Goal: Information Seeking & Learning: Learn about a topic

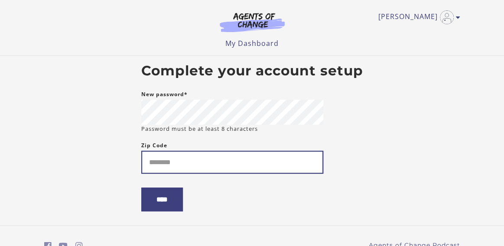
click at [198, 160] on input "Zip Code" at bounding box center [232, 162] width 182 height 23
type input "*****"
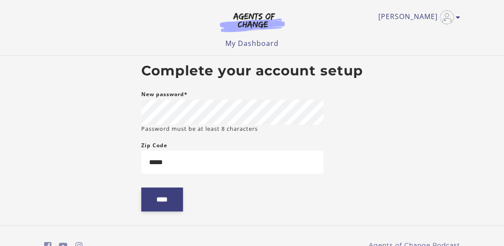
click at [160, 201] on input "****" at bounding box center [162, 200] width 42 height 24
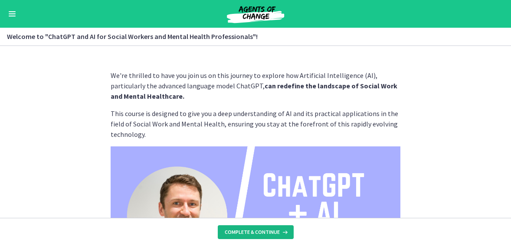
click at [275, 231] on span "Complete & continue" at bounding box center [252, 232] width 55 height 7
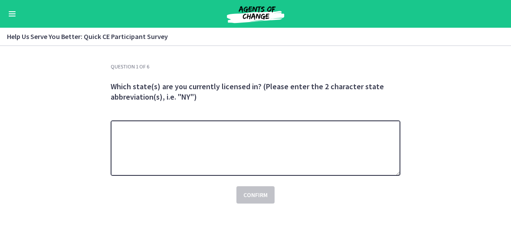
click at [197, 141] on textarea at bounding box center [256, 149] width 290 height 56
type textarea "**"
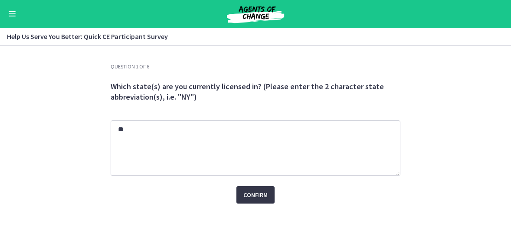
click at [246, 203] on button "Confirm" at bounding box center [255, 194] width 38 height 17
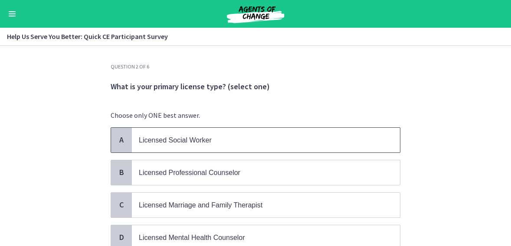
click at [218, 139] on p "Licensed Social Worker" at bounding box center [257, 140] width 237 height 11
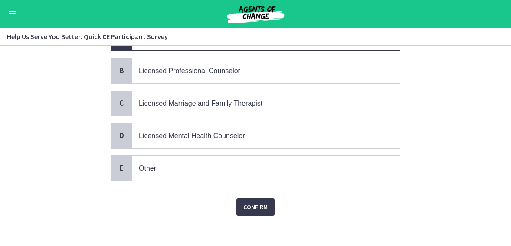
scroll to position [102, 0]
click at [254, 202] on span "Confirm" at bounding box center [255, 207] width 24 height 10
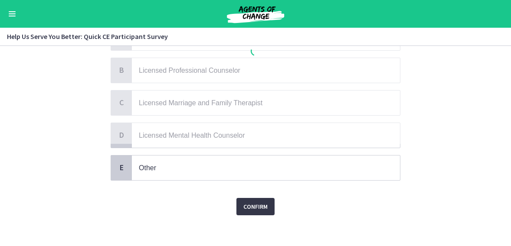
scroll to position [0, 0]
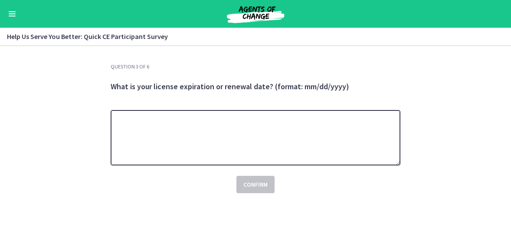
click at [239, 129] on textarea at bounding box center [256, 138] width 290 height 56
type textarea "*********"
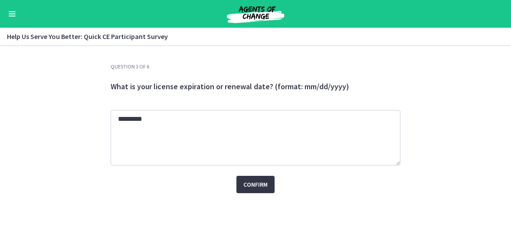
click at [252, 182] on span "Confirm" at bounding box center [255, 185] width 24 height 10
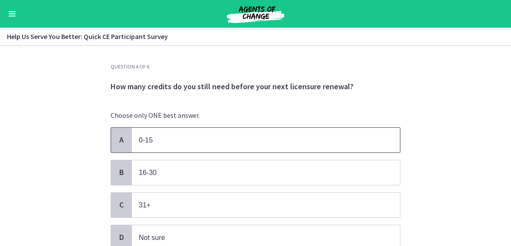
click at [197, 143] on p "0-15" at bounding box center [257, 140] width 237 height 11
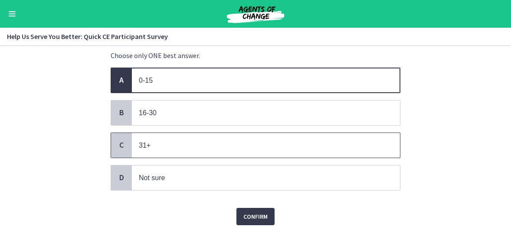
scroll to position [71, 0]
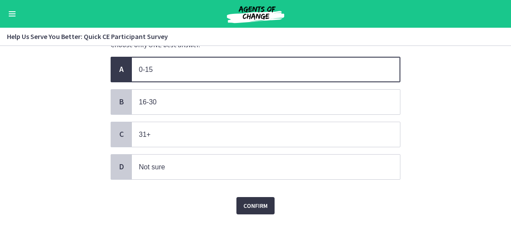
click at [252, 202] on span "Confirm" at bounding box center [255, 206] width 24 height 10
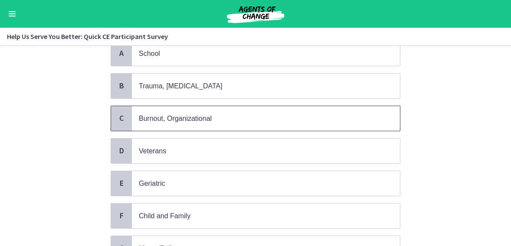
scroll to position [173, 0]
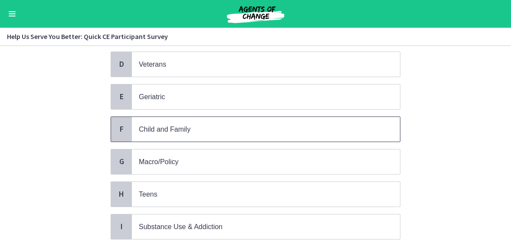
click at [250, 126] on p "Child and Family" at bounding box center [257, 129] width 237 height 11
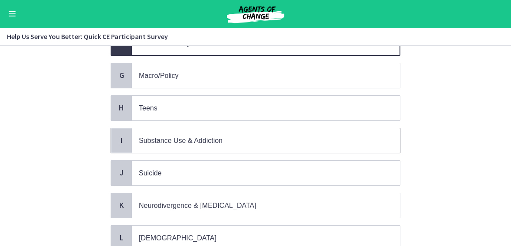
scroll to position [260, 0]
click at [245, 128] on span "Substance Use & Addiction" at bounding box center [266, 140] width 268 height 25
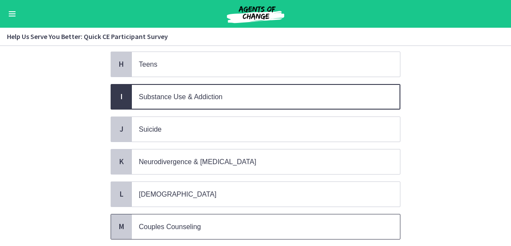
scroll to position [421, 0]
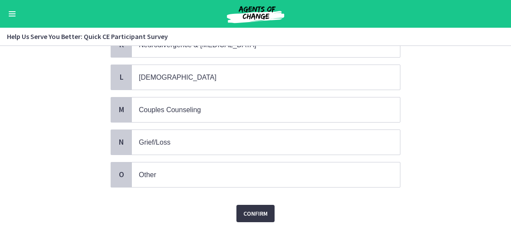
click at [266, 205] on button "Confirm" at bounding box center [255, 213] width 38 height 17
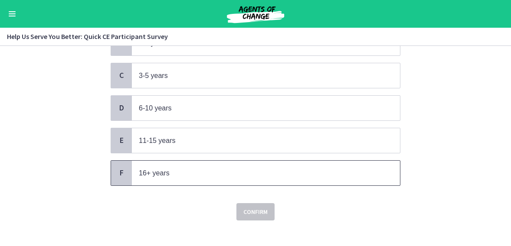
scroll to position [130, 0]
click at [258, 177] on span "16+ years" at bounding box center [266, 172] width 268 height 25
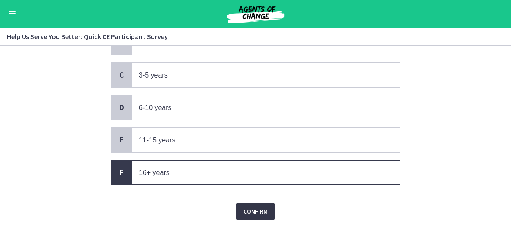
click at [255, 213] on button "Confirm" at bounding box center [255, 211] width 38 height 17
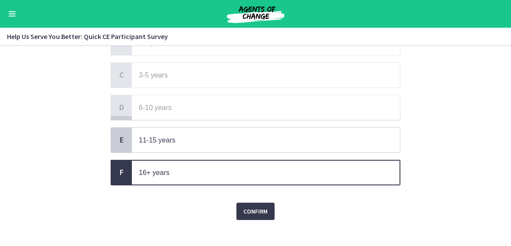
scroll to position [0, 0]
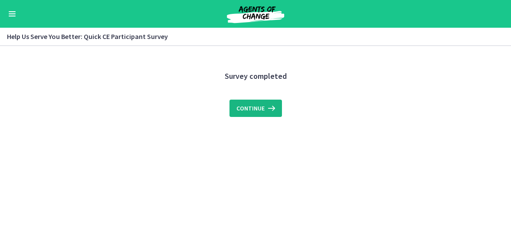
click at [260, 110] on span "Continue" at bounding box center [250, 108] width 28 height 10
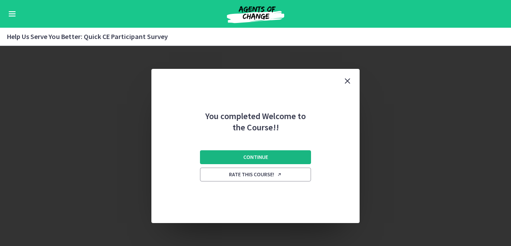
click at [276, 155] on button "Continue" at bounding box center [255, 157] width 111 height 14
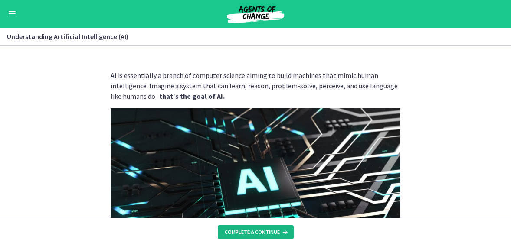
click at [261, 231] on span "Complete & continue" at bounding box center [252, 232] width 55 height 7
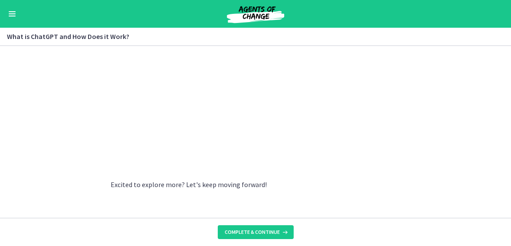
scroll to position [514, 0]
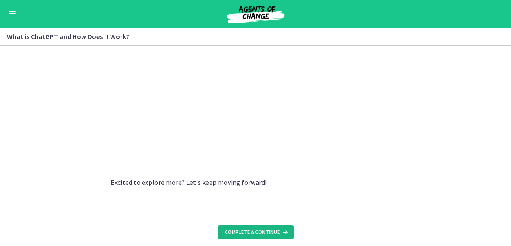
click at [268, 233] on span "Complete & continue" at bounding box center [252, 232] width 55 height 7
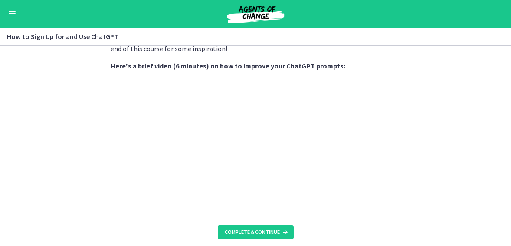
scroll to position [347, 0]
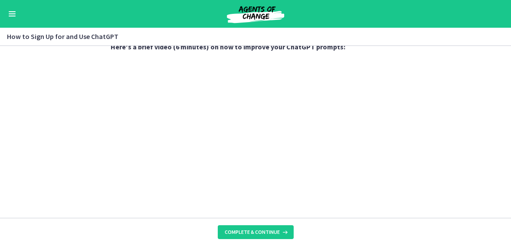
click at [47, 140] on section "Sign Up : Visit OpenAI's website , click on the 'Sign Up' button, and fill in y…" at bounding box center [255, 132] width 511 height 172
click at [268, 235] on span "Complete & continue" at bounding box center [252, 232] width 55 height 7
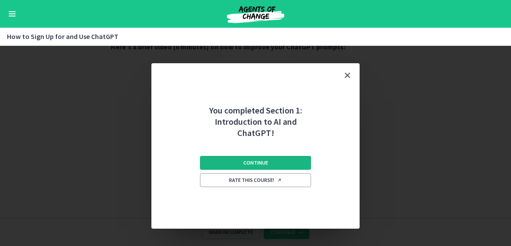
click at [276, 164] on button "Continue" at bounding box center [255, 163] width 111 height 14
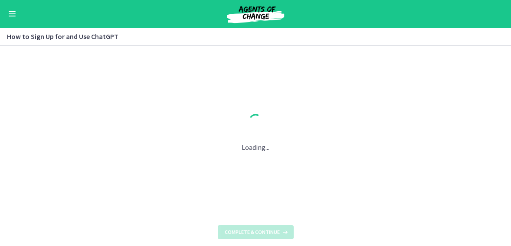
scroll to position [0, 0]
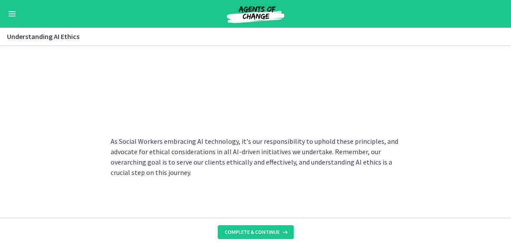
scroll to position [521, 0]
click at [269, 232] on span "Complete & continue" at bounding box center [252, 232] width 55 height 7
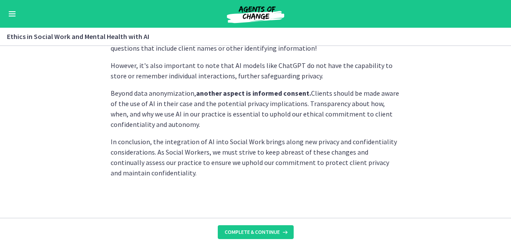
scroll to position [306, 0]
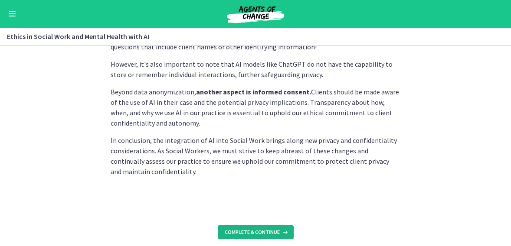
click at [251, 229] on span "Complete & continue" at bounding box center [252, 232] width 55 height 7
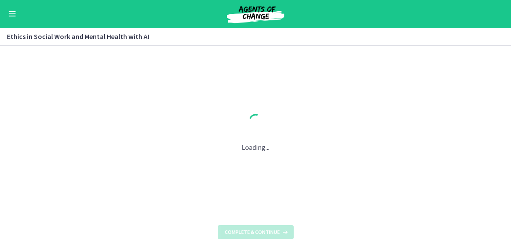
scroll to position [0, 0]
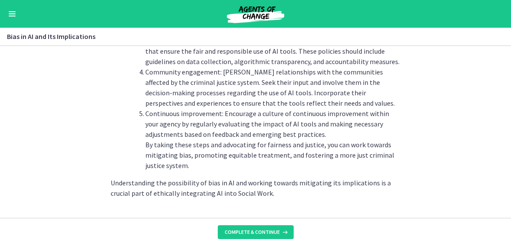
scroll to position [1059, 0]
click at [274, 232] on span "Complete & continue" at bounding box center [252, 232] width 55 height 7
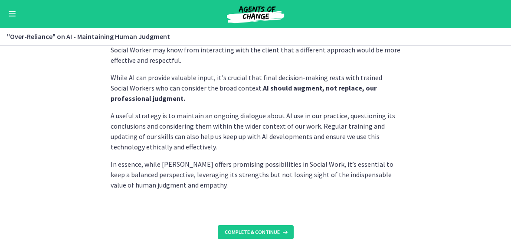
scroll to position [301, 0]
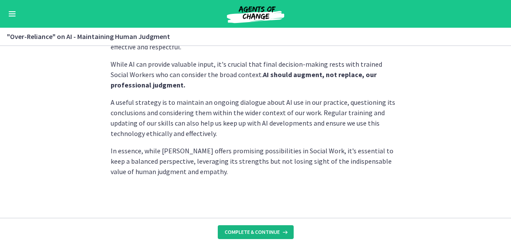
click at [269, 233] on span "Complete & continue" at bounding box center [252, 232] width 55 height 7
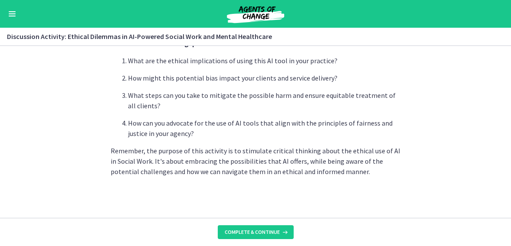
scroll to position [306, 0]
click at [274, 232] on span "Complete & continue" at bounding box center [252, 232] width 55 height 7
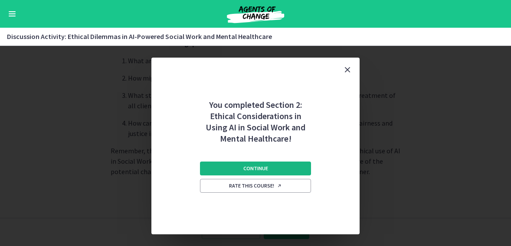
click at [267, 167] on span "Continue" at bounding box center [255, 168] width 25 height 7
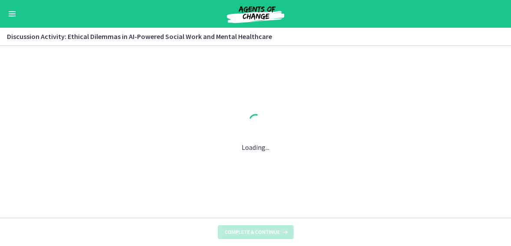
scroll to position [0, 0]
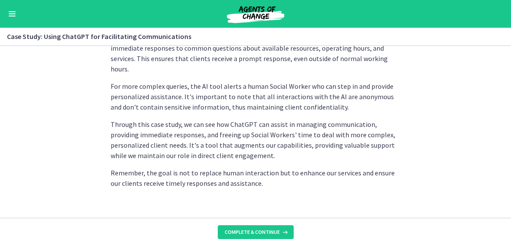
scroll to position [308, 0]
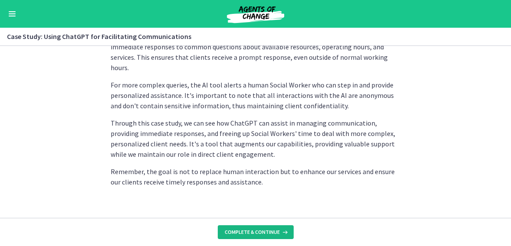
click at [268, 231] on span "Complete & continue" at bounding box center [252, 232] width 55 height 7
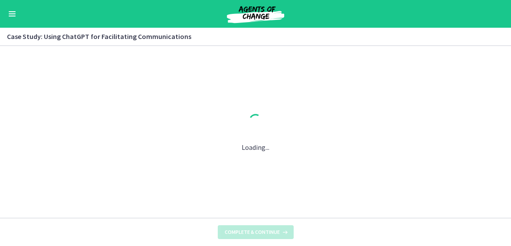
scroll to position [0, 0]
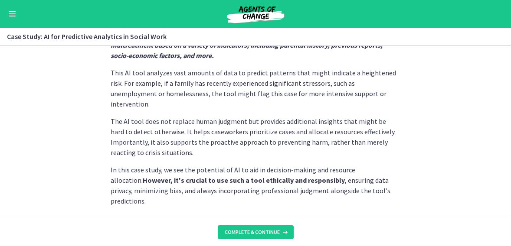
scroll to position [285, 0]
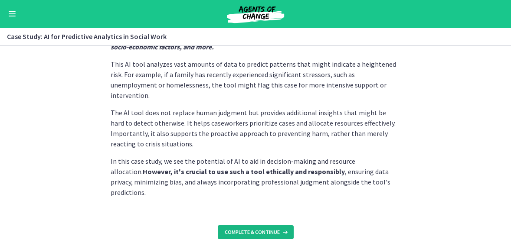
click at [270, 232] on span "Complete & continue" at bounding box center [252, 232] width 55 height 7
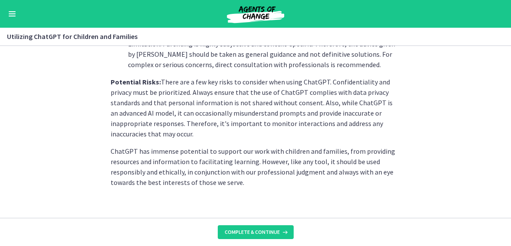
scroll to position [469, 0]
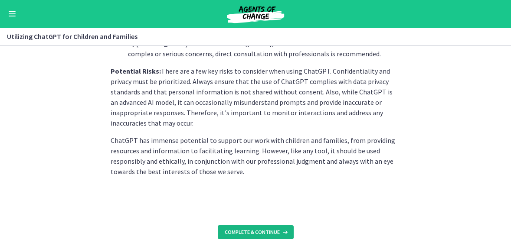
click at [265, 227] on button "Complete & continue" at bounding box center [256, 232] width 76 height 14
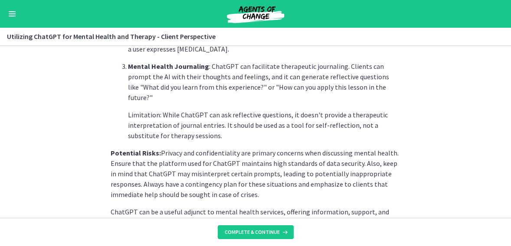
scroll to position [434, 0]
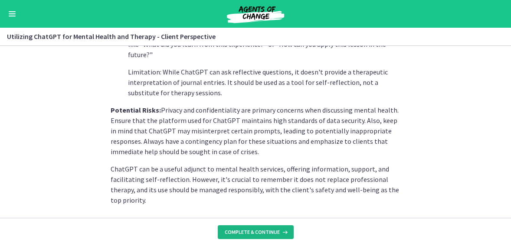
click at [256, 226] on button "Complete & continue" at bounding box center [256, 232] width 76 height 14
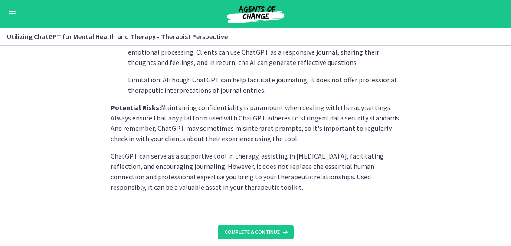
scroll to position [431, 0]
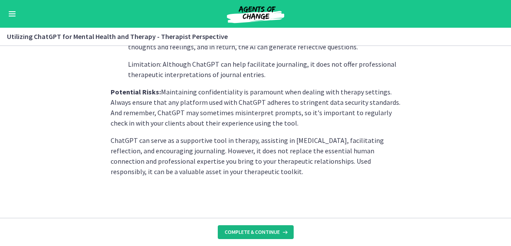
click at [263, 226] on button "Complete & continue" at bounding box center [256, 232] width 76 height 14
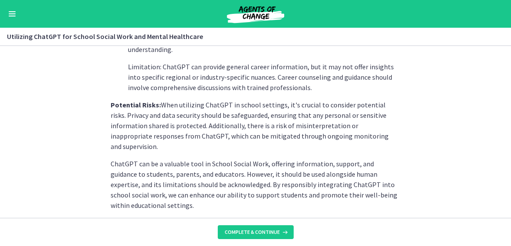
scroll to position [473, 0]
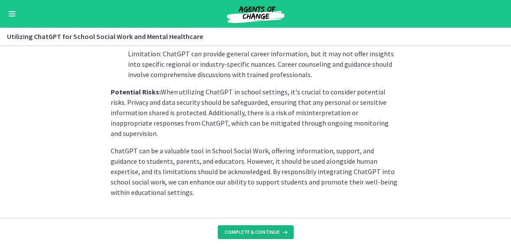
click at [265, 232] on span "Complete & continue" at bounding box center [252, 232] width 55 height 7
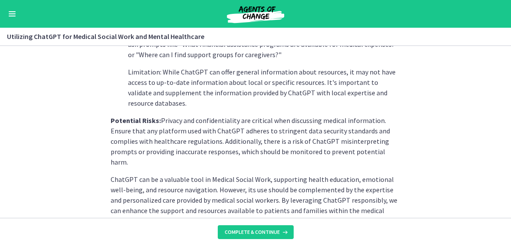
scroll to position [434, 0]
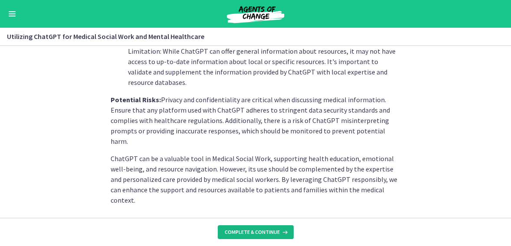
click at [252, 231] on span "Complete & continue" at bounding box center [252, 232] width 55 height 7
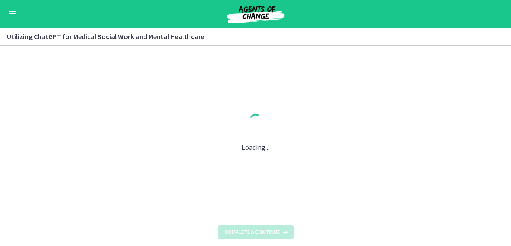
scroll to position [0, 0]
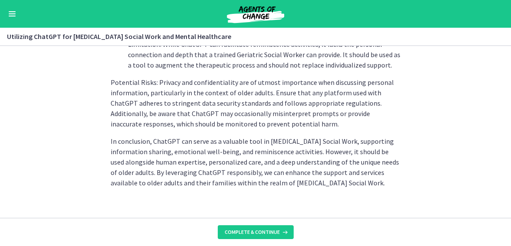
scroll to position [483, 0]
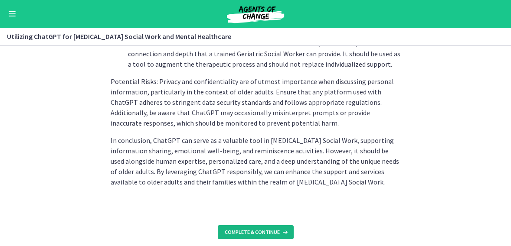
click at [257, 231] on span "Complete & continue" at bounding box center [252, 232] width 55 height 7
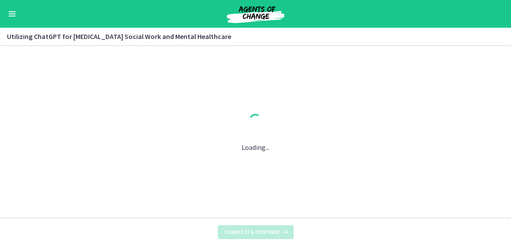
scroll to position [0, 0]
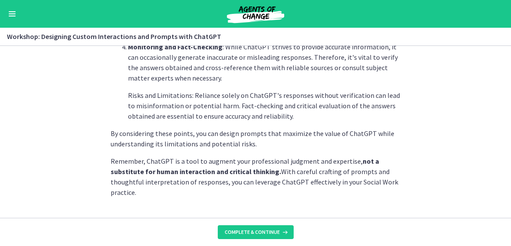
scroll to position [556, 0]
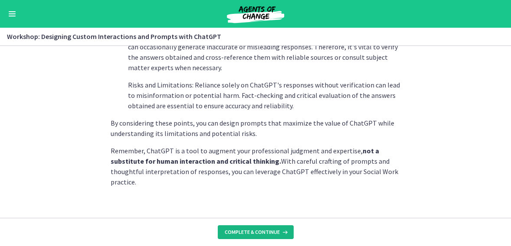
click at [261, 232] on span "Complete & continue" at bounding box center [252, 232] width 55 height 7
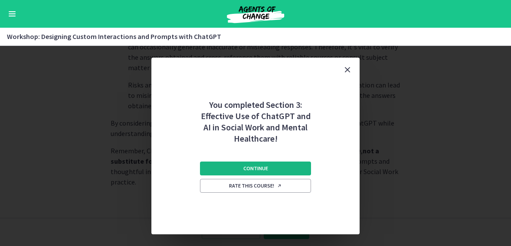
click at [261, 168] on span "Continue" at bounding box center [255, 168] width 25 height 7
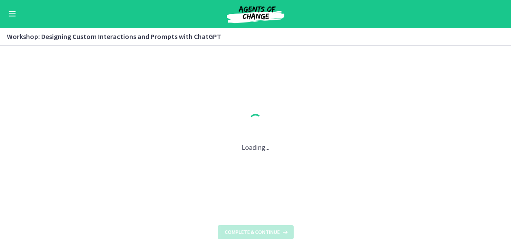
scroll to position [0, 0]
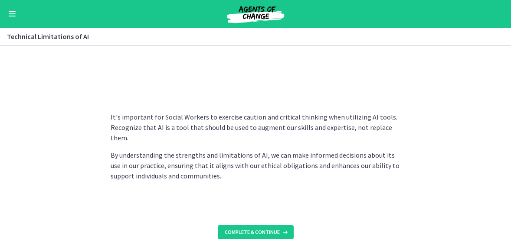
scroll to position [705, 0]
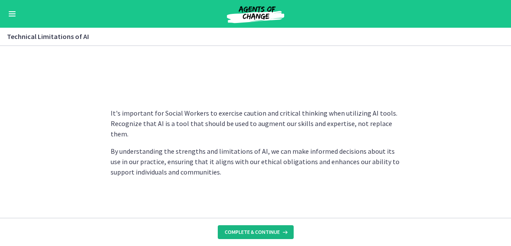
click at [252, 234] on span "Complete & continue" at bounding box center [252, 232] width 55 height 7
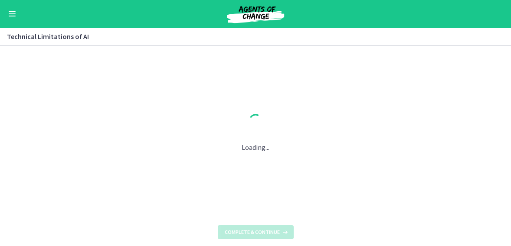
scroll to position [0, 0]
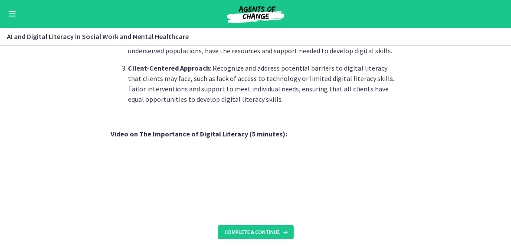
scroll to position [720, 0]
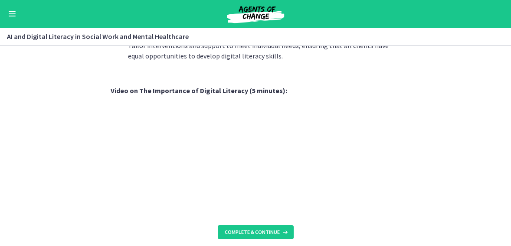
click at [336, 240] on footer "Complete & continue" at bounding box center [255, 232] width 511 height 28
click at [269, 236] on button "Complete & continue" at bounding box center [256, 232] width 76 height 14
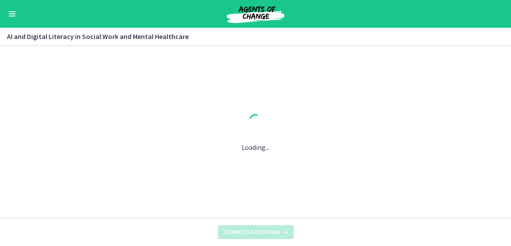
scroll to position [0, 0]
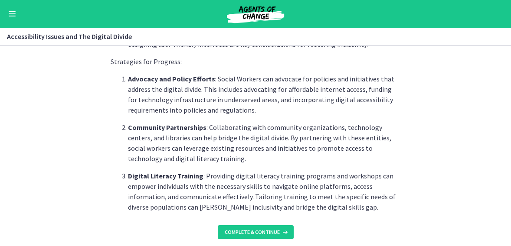
scroll to position [434, 0]
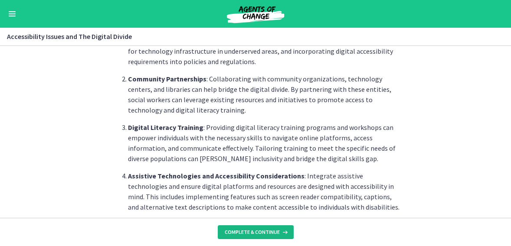
click at [275, 233] on span "Complete & continue" at bounding box center [252, 232] width 55 height 7
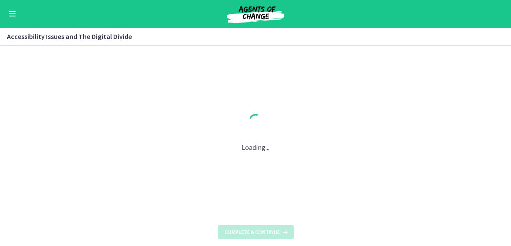
scroll to position [0, 0]
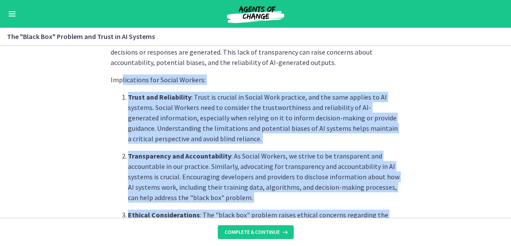
scroll to position [211, 0]
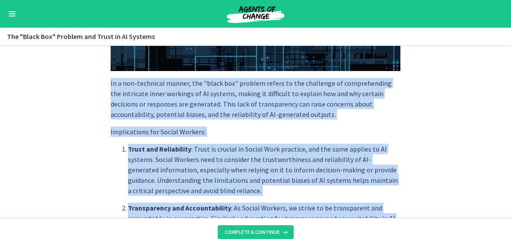
drag, startPoint x: 191, startPoint y: 173, endPoint x: 105, endPoint y: 80, distance: 127.3
click at [105, 80] on section "The "Black Box" Problem: AI systems, including ChatGPT, can be seen as "black b…" at bounding box center [255, 132] width 511 height 172
copy div "In a non-technical manner, the "black box" problem refers to the challenge of c…"
click at [288, 134] on p "Implications for Social Workers:" at bounding box center [256, 132] width 290 height 10
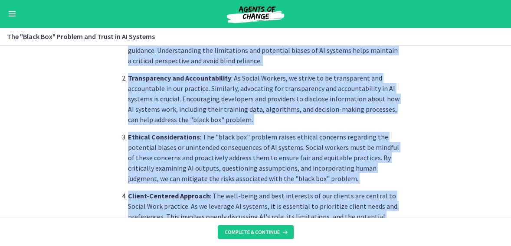
click at [246, 154] on p "Ethical Considerations : The "black box" problem raises ethical concerns regard…" at bounding box center [264, 158] width 272 height 52
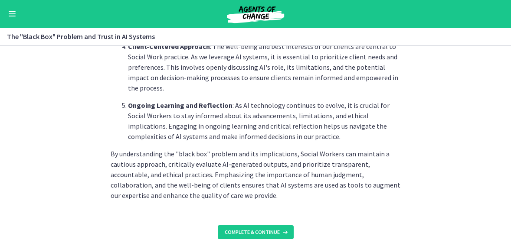
scroll to position [514, 0]
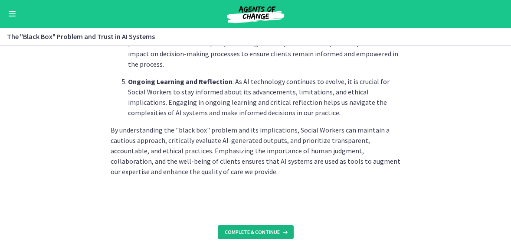
click at [255, 232] on span "Complete & continue" at bounding box center [252, 232] width 55 height 7
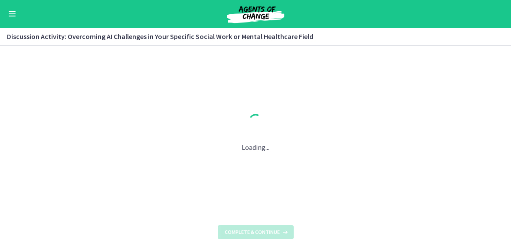
scroll to position [0, 0]
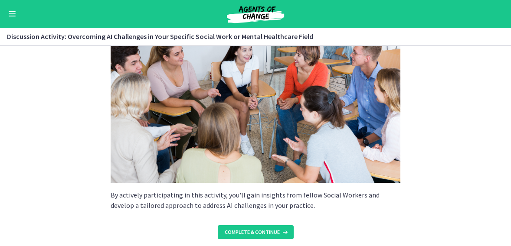
scroll to position [87, 0]
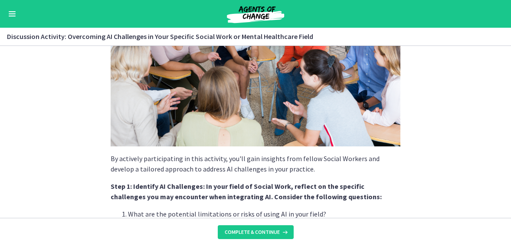
drag, startPoint x: 171, startPoint y: 175, endPoint x: 98, endPoint y: 157, distance: 74.9
click at [98, 157] on section "By actively participating in this activity, you'll gain insights from fellow So…" at bounding box center [255, 132] width 511 height 172
copy div "By actively participating in this activity, you'll gain insights from fellow So…"
click at [381, 196] on p "Step 1: Identify AI Challenges: In your field of Social Work, reflect on the sp…" at bounding box center [256, 191] width 290 height 21
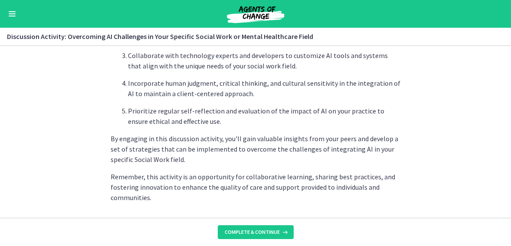
scroll to position [618, 0]
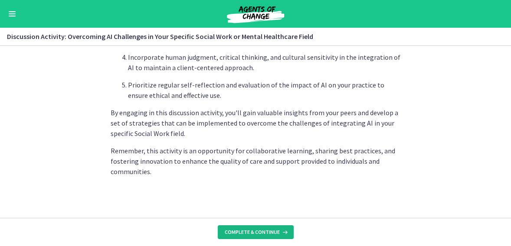
click at [254, 230] on span "Complete & continue" at bounding box center [252, 232] width 55 height 7
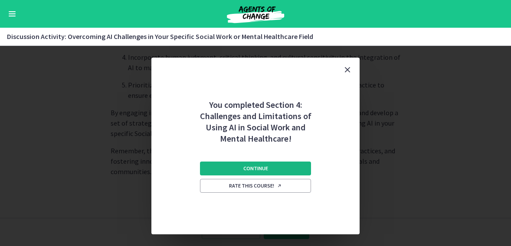
click at [266, 170] on span "Continue" at bounding box center [255, 168] width 25 height 7
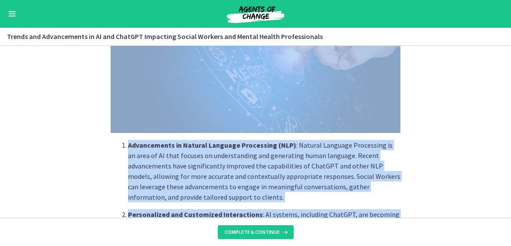
scroll to position [137, 0]
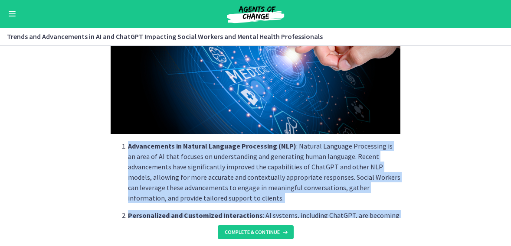
drag, startPoint x: 261, startPoint y: 90, endPoint x: 125, endPoint y: 147, distance: 146.9
copy ol "Advancements in Natural Language Processing (NLP) : Natural Language Processing…"
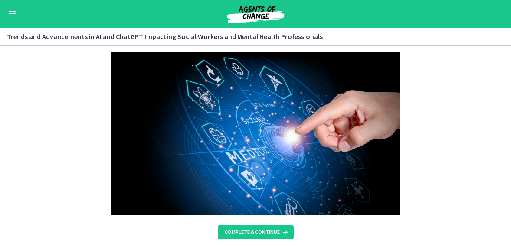
scroll to position [0, 0]
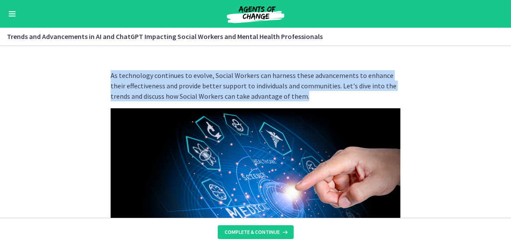
drag, startPoint x: 279, startPoint y: 95, endPoint x: 62, endPoint y: 77, distance: 218.0
click at [62, 77] on section "As technology continues to evolve, Social Workers can harness these advancement…" at bounding box center [255, 132] width 511 height 172
copy p "As technology continues to evolve, Social Workers can harness these advancement…"
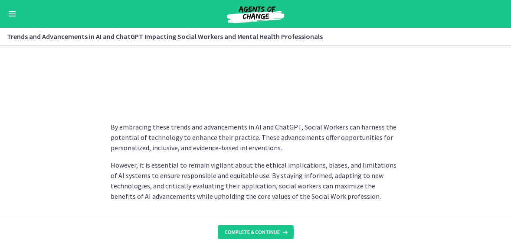
scroll to position [788, 0]
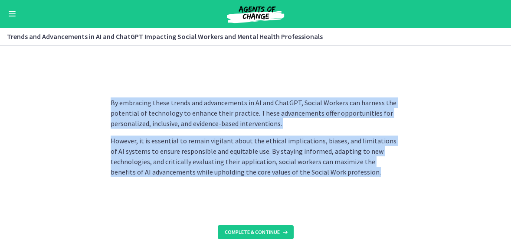
drag, startPoint x: 104, startPoint y: 102, endPoint x: 223, endPoint y: 137, distance: 124.0
click at [382, 171] on section "As technology continues to evolve, Social Workers can harness these advancement…" at bounding box center [255, 132] width 511 height 172
copy div "By embracing these trends and advancements in AI and ChatGPT, Social Workers ca…"
click at [260, 232] on span "Complete & continue" at bounding box center [252, 232] width 55 height 7
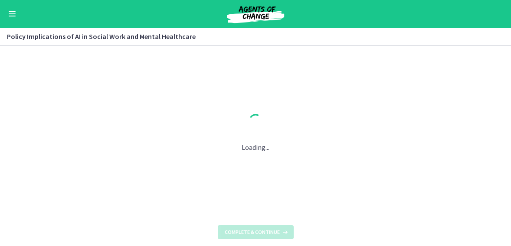
scroll to position [0, 0]
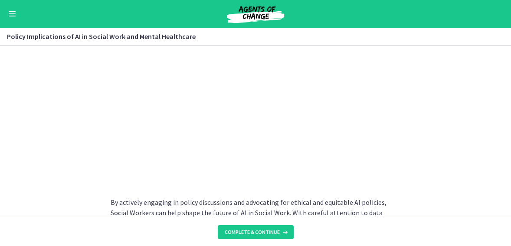
scroll to position [854, 0]
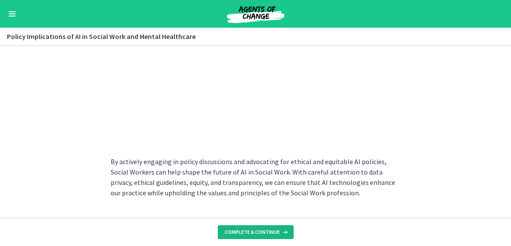
click at [277, 230] on span "Complete & continue" at bounding box center [252, 232] width 55 height 7
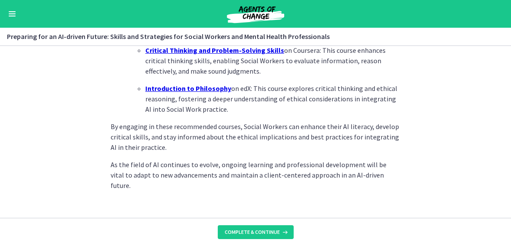
scroll to position [702, 0]
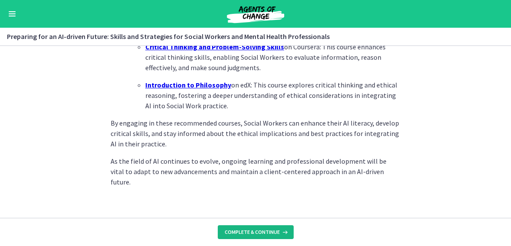
click at [259, 231] on span "Complete & continue" at bounding box center [252, 232] width 55 height 7
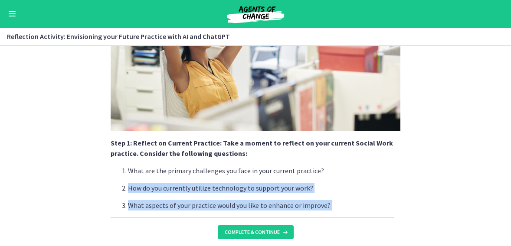
scroll to position [169, 0]
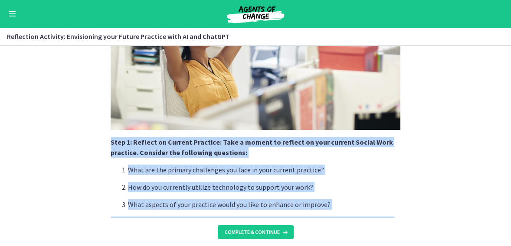
drag, startPoint x: 204, startPoint y: 174, endPoint x: 91, endPoint y: 142, distance: 117.2
click at [91, 142] on section "Welcome to a reflective and forward-thinking activity that encourages you to en…" at bounding box center [255, 132] width 511 height 172
copy div "Step 1: Reflect on Current Practice: Take a moment to reflect on your current S…"
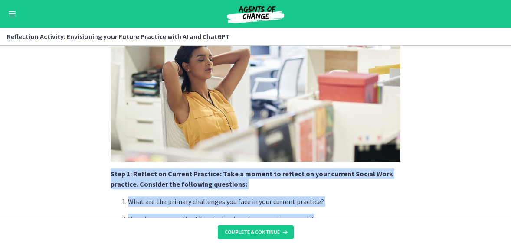
scroll to position [0, 0]
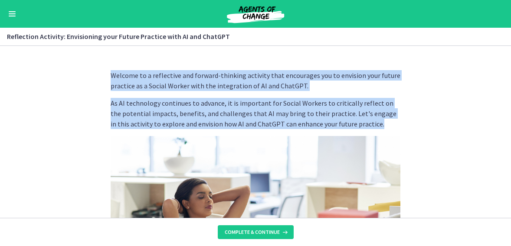
drag, startPoint x: 107, startPoint y: 74, endPoint x: 350, endPoint y: 121, distance: 247.8
click at [370, 127] on div "Welcome to a reflective and forward-thinking activity that encourages you to en…" at bounding box center [256, 140] width 304 height 155
copy div "Welcome to a reflective and forward-thinking activity that encourages you to en…"
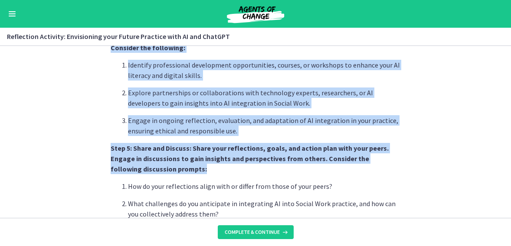
scroll to position [820, 0]
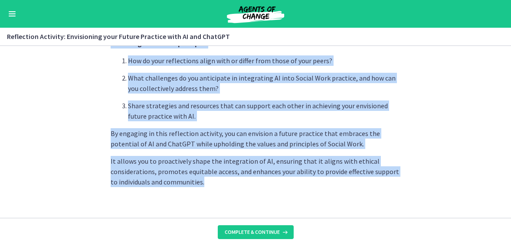
drag, startPoint x: 109, startPoint y: 91, endPoint x: 199, endPoint y: 169, distance: 119.9
copy div "Step 1: Reflect on Current Practice: Take a moment to reflect on your current S…"
click at [260, 232] on span "Complete & continue" at bounding box center [252, 232] width 55 height 7
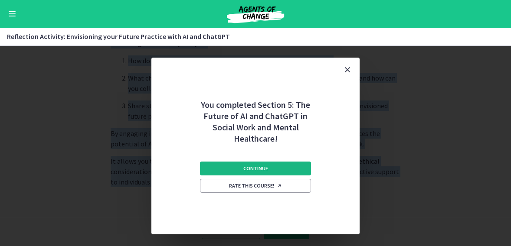
click at [266, 167] on span "Continue" at bounding box center [255, 168] width 25 height 7
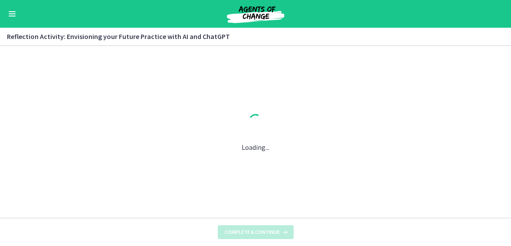
scroll to position [0, 0]
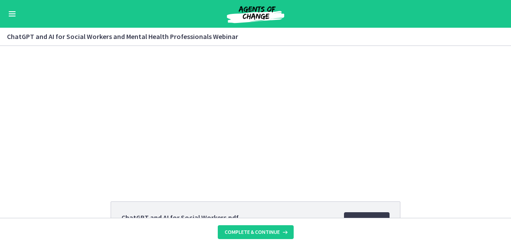
drag, startPoint x: 37, startPoint y: 141, endPoint x: 42, endPoint y: 138, distance: 5.8
click at [38, 141] on div "Click for sound @keyframes VOLUME_SMALL_WAVE_FLASH { 0% { opacity: 0; } 33% { o…" at bounding box center [255, 114] width 511 height 136
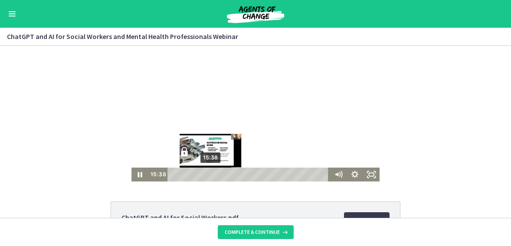
click at [208, 175] on div "15:38" at bounding box center [249, 175] width 155 height 14
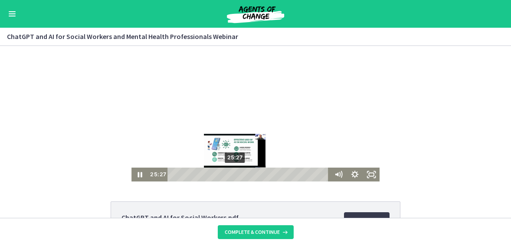
click at [232, 175] on div "25:27" at bounding box center [249, 175] width 155 height 14
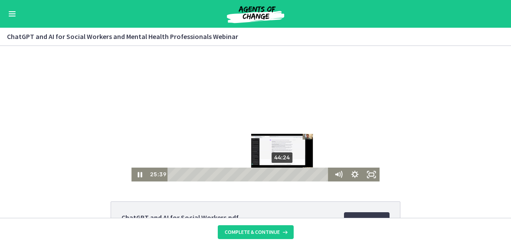
click at [280, 175] on div "44:24" at bounding box center [249, 175] width 155 height 14
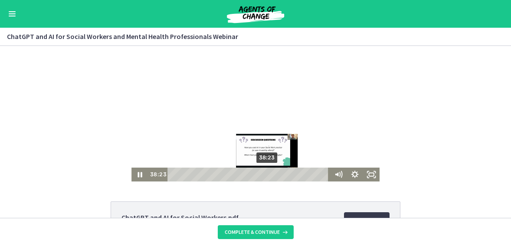
click at [265, 174] on div "38:23" at bounding box center [249, 175] width 155 height 14
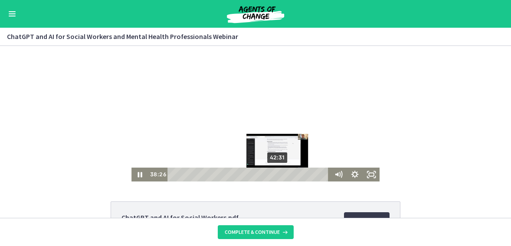
click at [275, 174] on div "42:31" at bounding box center [249, 175] width 155 height 14
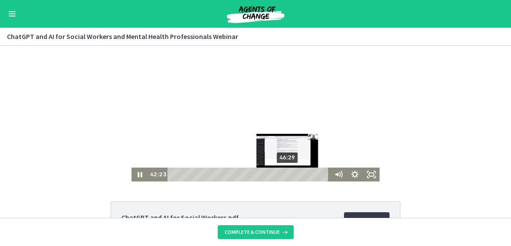
click at [285, 175] on div "46:29" at bounding box center [249, 175] width 155 height 14
click at [289, 174] on div "47:31" at bounding box center [249, 175] width 155 height 14
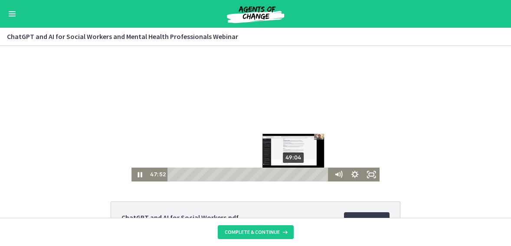
click at [293, 174] on div "49:04" at bounding box center [249, 175] width 155 height 14
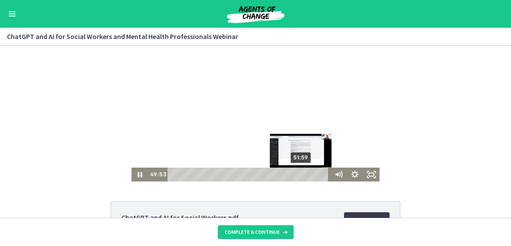
click at [299, 175] on div "51:59" at bounding box center [249, 175] width 155 height 14
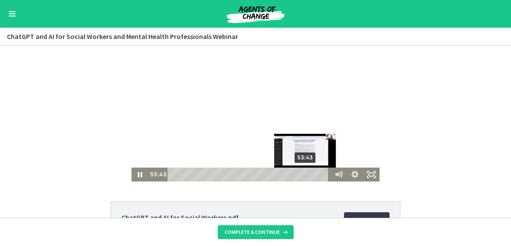
click at [304, 175] on div "Playbar" at bounding box center [305, 175] width 5 height 5
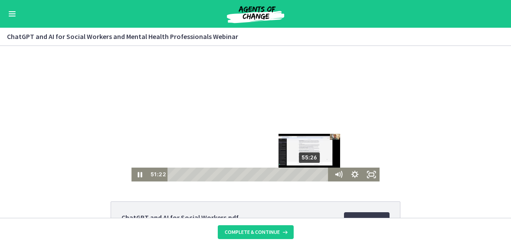
click at [307, 175] on div "55:26" at bounding box center [249, 175] width 155 height 14
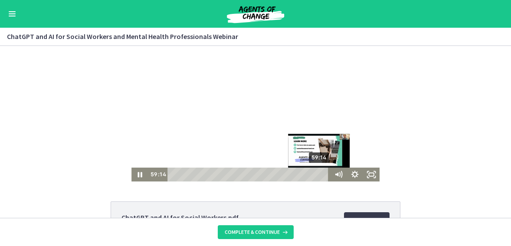
click at [317, 175] on div "59:14" at bounding box center [249, 175] width 155 height 14
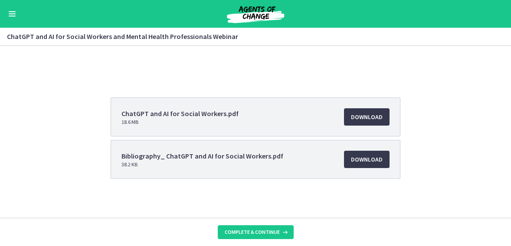
scroll to position [106, 0]
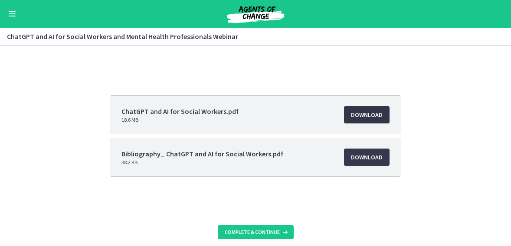
click at [375, 116] on span "Download Opens in a new window" at bounding box center [367, 115] width 32 height 10
click at [249, 235] on span "Complete & continue" at bounding box center [252, 232] width 55 height 7
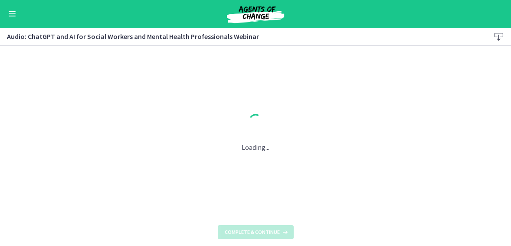
scroll to position [0, 0]
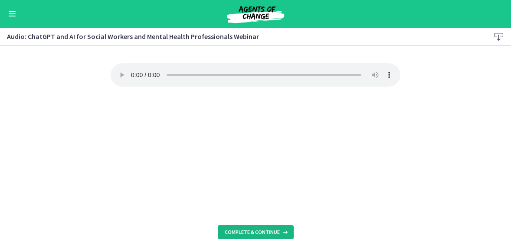
click at [242, 233] on span "Complete & continue" at bounding box center [252, 232] width 55 height 7
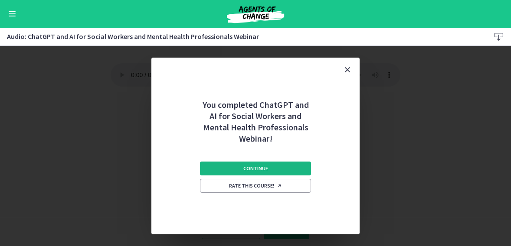
click at [265, 165] on span "Continue" at bounding box center [255, 168] width 25 height 7
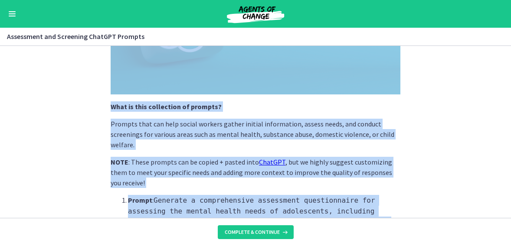
scroll to position [125, 0]
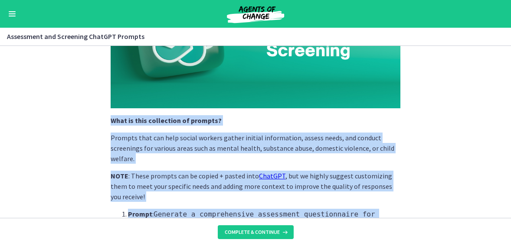
drag, startPoint x: 239, startPoint y: 175, endPoint x: 107, endPoint y: 118, distance: 144.5
click at [107, 118] on section "What is this collection of prompts? Prompts that can help social workers gather…" at bounding box center [255, 132] width 511 height 172
copy div "What is this collection of prompts? Prompts that can help social workers gather…"
click at [260, 232] on span "Complete & continue" at bounding box center [252, 232] width 55 height 7
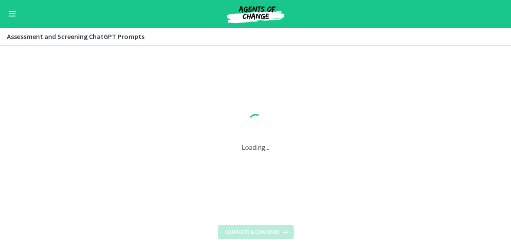
scroll to position [0, 0]
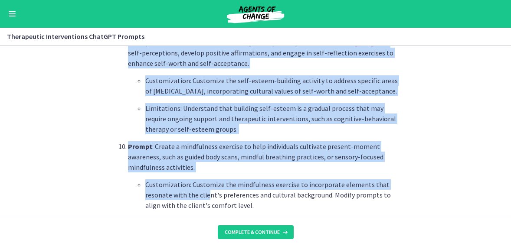
scroll to position [1319, 0]
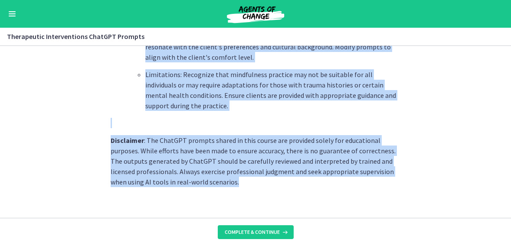
drag, startPoint x: 105, startPoint y: 157, endPoint x: 204, endPoint y: 171, distance: 99.8
click at [224, 180] on section "What is this collection of prompts? Prompts that can be used to generate therap…" at bounding box center [255, 132] width 511 height 172
copy div "What is this collection of prompts? Prompts that can be used to generate therap…"
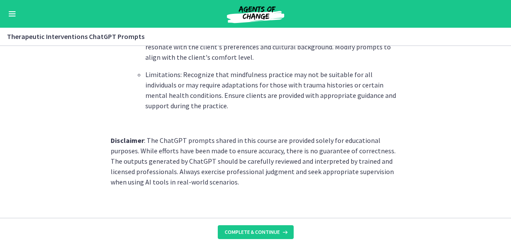
click at [274, 224] on footer "Complete & continue" at bounding box center [255, 232] width 511 height 28
click at [271, 229] on span "Complete & continue" at bounding box center [252, 232] width 55 height 7
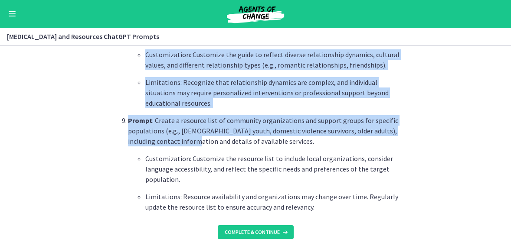
scroll to position [1284, 0]
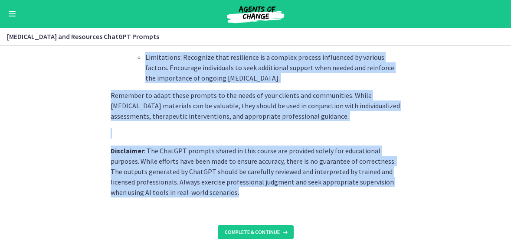
drag, startPoint x: 107, startPoint y: 71, endPoint x: 267, endPoint y: 176, distance: 192.2
click at [271, 178] on section "What is this collection of prompts? Prompts that can generate psychoeducational…" at bounding box center [255, 132] width 511 height 172
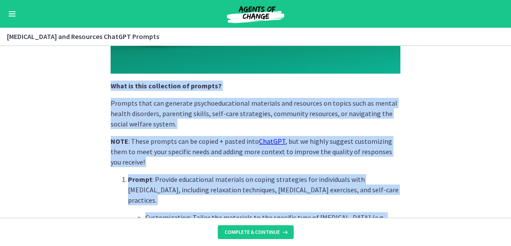
scroll to position [159, 0]
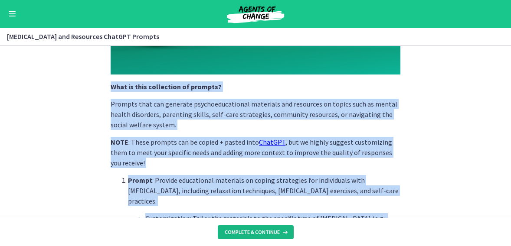
click at [275, 232] on span "Complete & continue" at bounding box center [252, 232] width 55 height 7
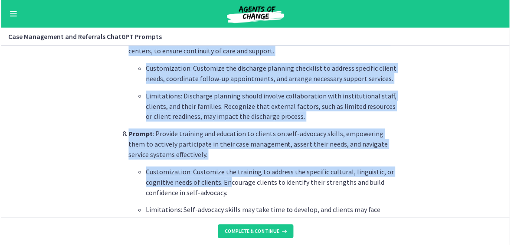
scroll to position [1257, 0]
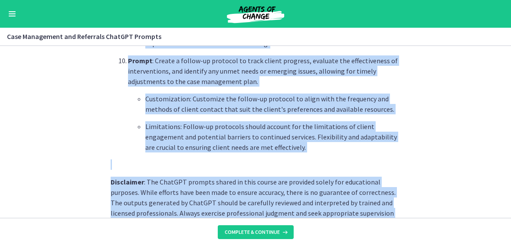
drag, startPoint x: 107, startPoint y: 115, endPoint x: 242, endPoint y: 183, distance: 151.7
click at [241, 181] on section "What is this collection of prompts? Prompts that can aid social workers in mana…" at bounding box center [255, 132] width 511 height 172
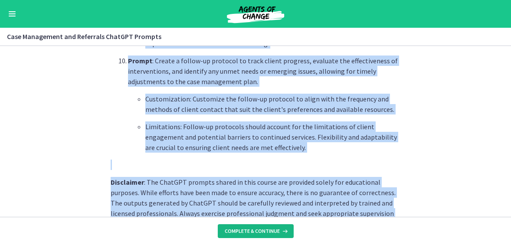
click at [250, 231] on span "Complete & continue" at bounding box center [252, 231] width 55 height 7
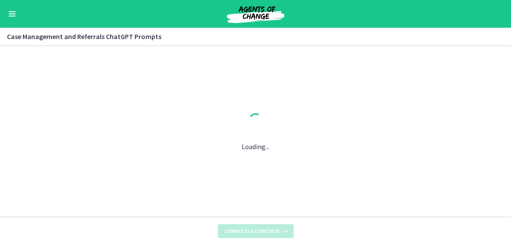
scroll to position [0, 0]
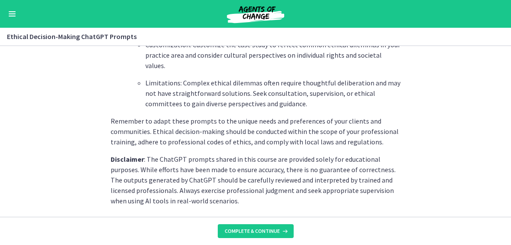
scroll to position [1289, 0]
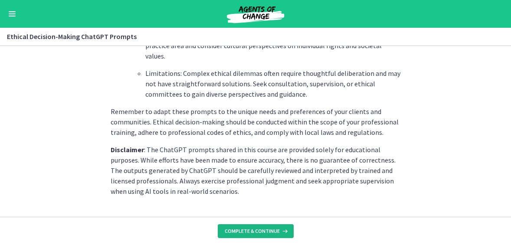
click at [251, 235] on button "Complete & continue" at bounding box center [256, 231] width 76 height 14
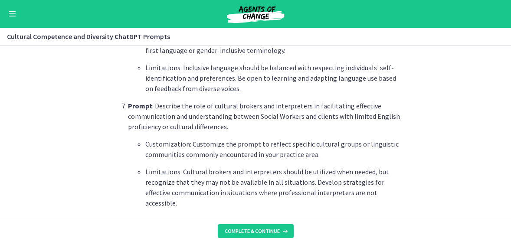
scroll to position [954, 0]
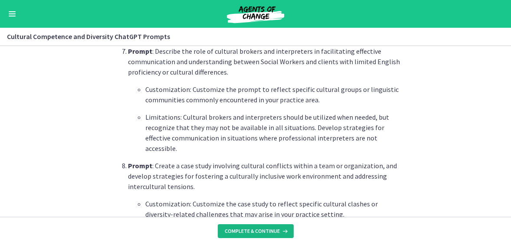
click at [247, 229] on span "Complete & continue" at bounding box center [252, 231] width 55 height 7
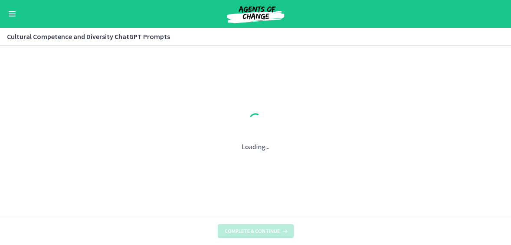
scroll to position [0, 0]
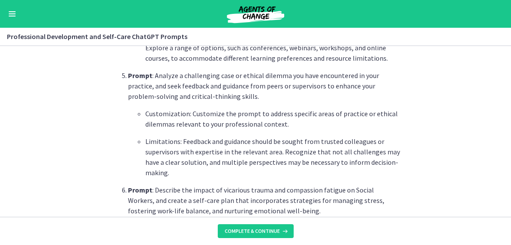
scroll to position [824, 0]
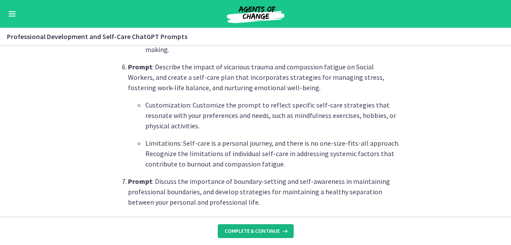
click at [265, 230] on span "Complete & continue" at bounding box center [252, 231] width 55 height 7
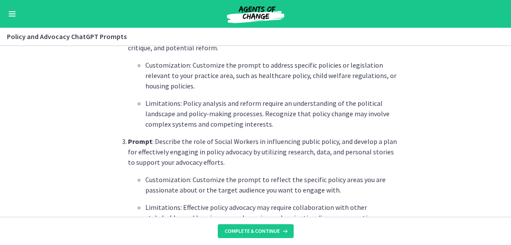
scroll to position [477, 0]
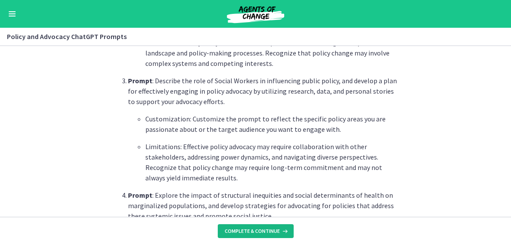
click at [251, 226] on button "Complete & continue" at bounding box center [256, 231] width 76 height 14
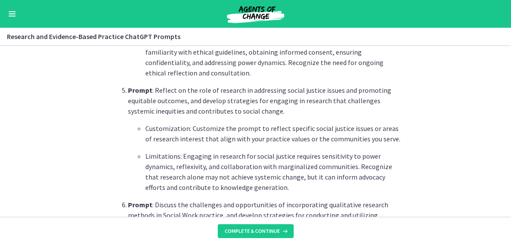
scroll to position [694, 0]
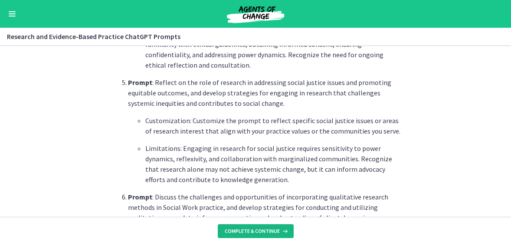
click at [254, 226] on button "Complete & continue" at bounding box center [256, 231] width 76 height 14
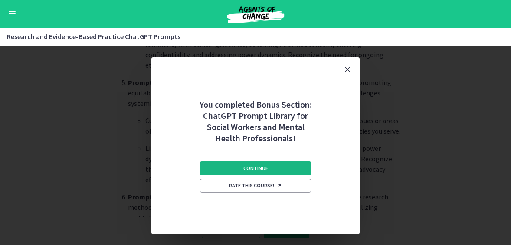
click at [267, 168] on span "Continue" at bounding box center [255, 168] width 25 height 7
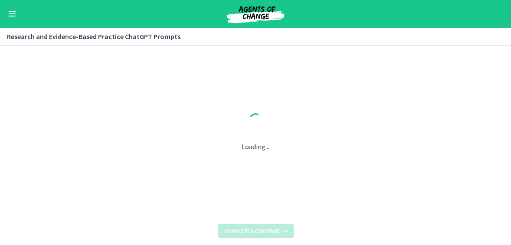
scroll to position [0, 0]
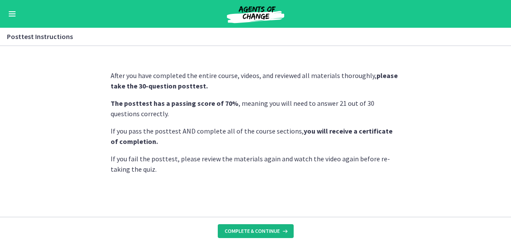
click at [260, 229] on span "Complete & continue" at bounding box center [252, 231] width 55 height 7
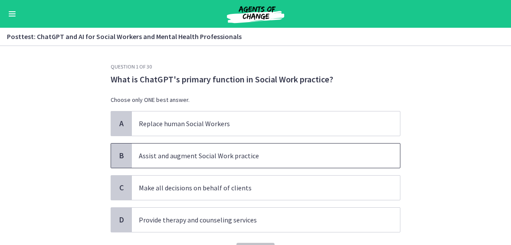
click at [265, 152] on p "Assist and augment Social Work practice" at bounding box center [257, 155] width 237 height 10
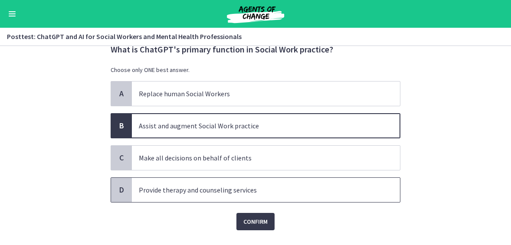
scroll to position [49, 0]
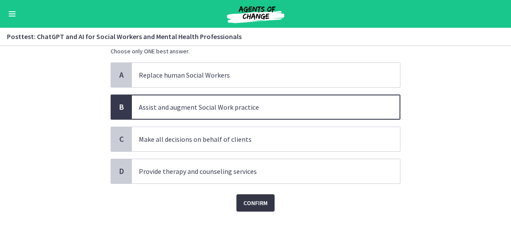
click at [258, 203] on span "Confirm" at bounding box center [255, 203] width 24 height 10
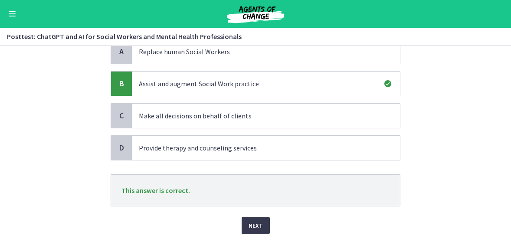
scroll to position [92, 0]
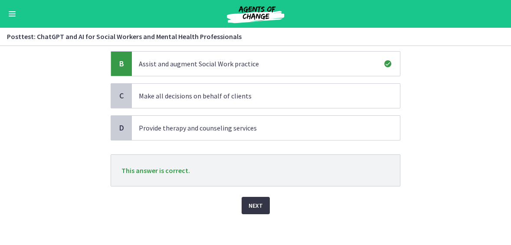
click at [250, 204] on span "Next" at bounding box center [255, 205] width 14 height 10
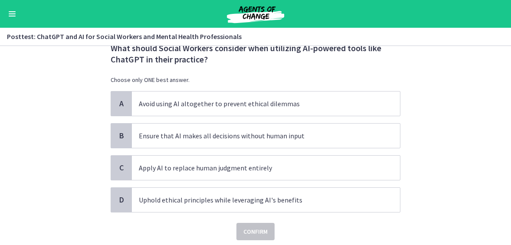
scroll to position [43, 0]
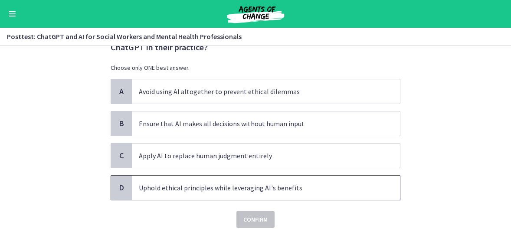
click at [150, 190] on p "Uphold ethical principles while leveraging AI's benefits" at bounding box center [257, 188] width 237 height 10
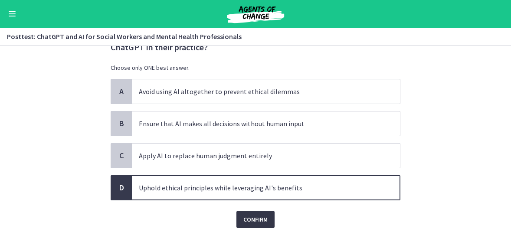
click at [255, 214] on span "Confirm" at bounding box center [255, 219] width 24 height 10
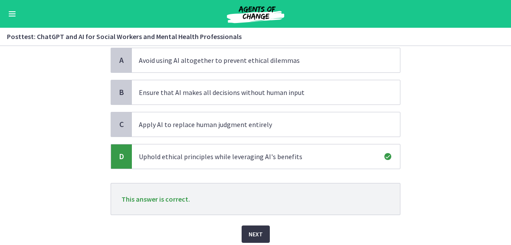
scroll to position [105, 0]
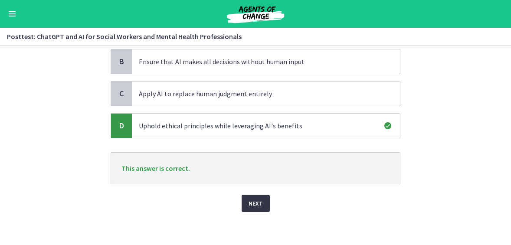
click at [248, 206] on span "Next" at bounding box center [255, 203] width 14 height 10
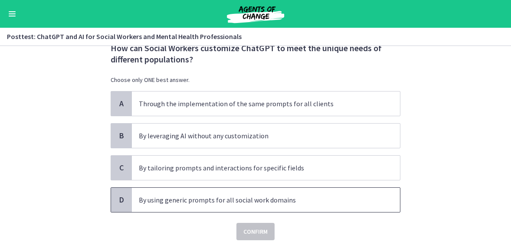
scroll to position [43, 0]
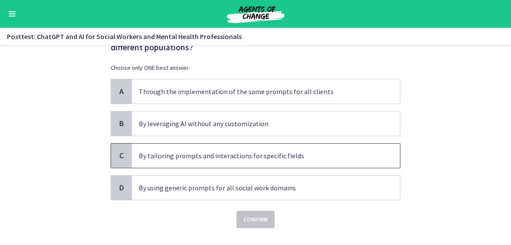
click at [165, 151] on p "By tailoring prompts and interactions for specific fields" at bounding box center [257, 155] width 237 height 10
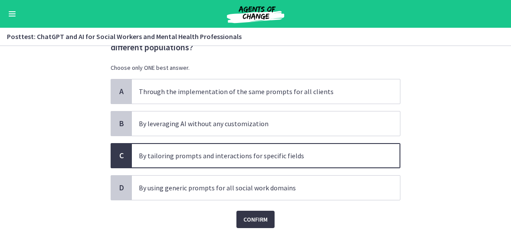
click at [255, 217] on span "Confirm" at bounding box center [255, 219] width 24 height 10
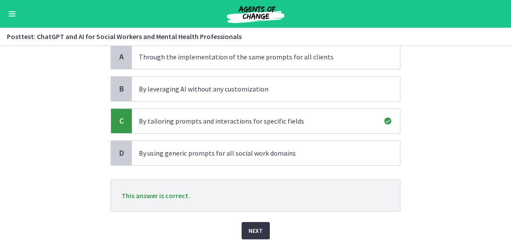
scroll to position [105, 0]
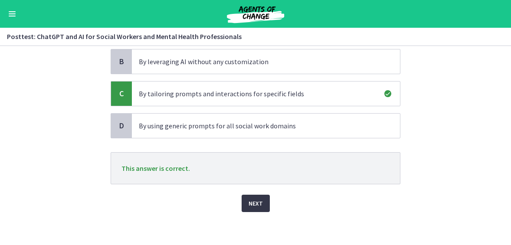
click at [255, 199] on span "Next" at bounding box center [255, 203] width 14 height 10
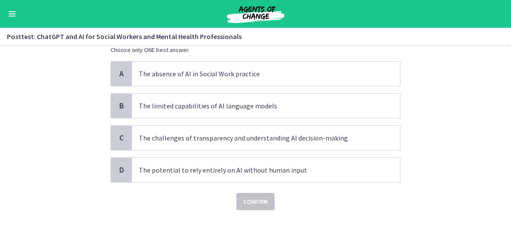
scroll to position [0, 0]
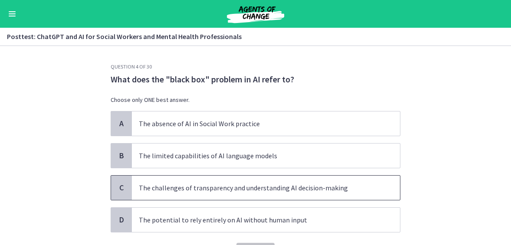
click at [183, 187] on p "The challenges of transparency and understanding AI decision-making" at bounding box center [257, 188] width 237 height 10
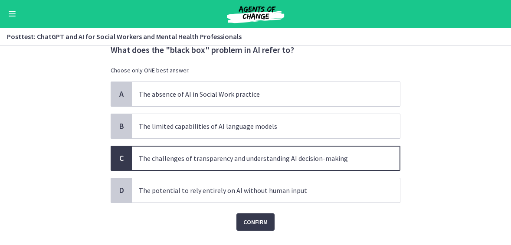
scroll to position [43, 0]
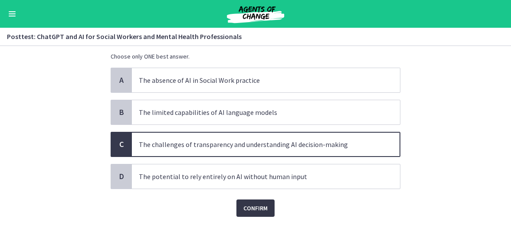
click at [245, 205] on span "Confirm" at bounding box center [255, 208] width 24 height 10
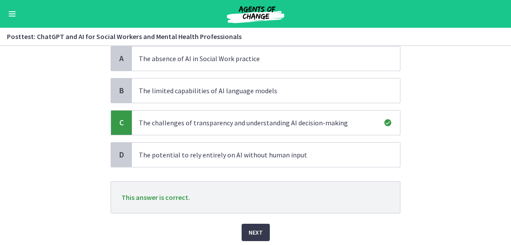
scroll to position [94, 0]
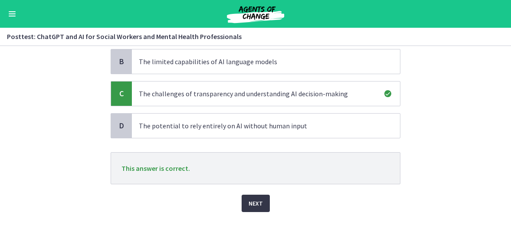
click at [253, 204] on span "Next" at bounding box center [255, 203] width 14 height 10
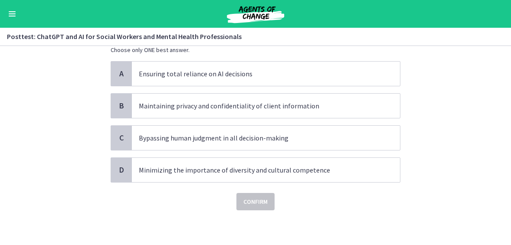
scroll to position [0, 0]
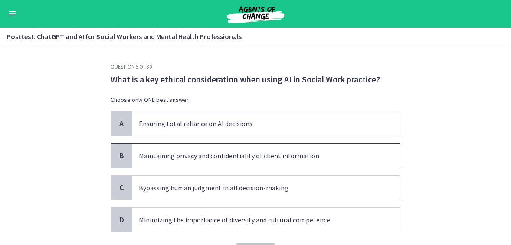
click at [183, 154] on p "Maintaining privacy and confidentiality of client information" at bounding box center [257, 155] width 237 height 10
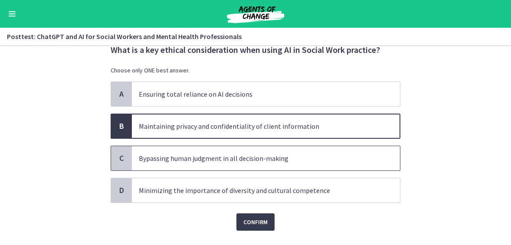
scroll to position [43, 0]
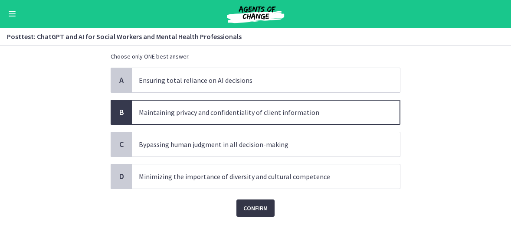
click at [251, 203] on span "Confirm" at bounding box center [255, 208] width 24 height 10
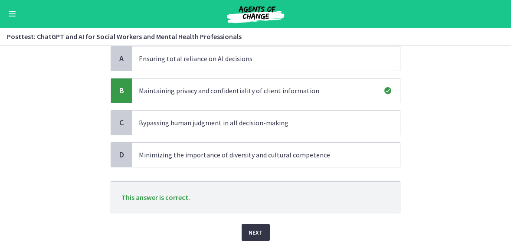
scroll to position [94, 0]
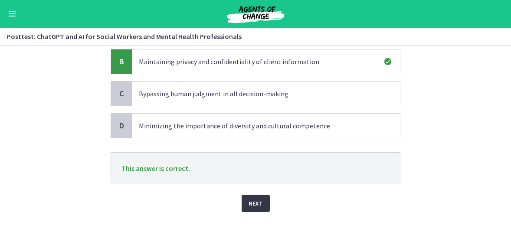
click at [255, 198] on span "Next" at bounding box center [255, 203] width 14 height 10
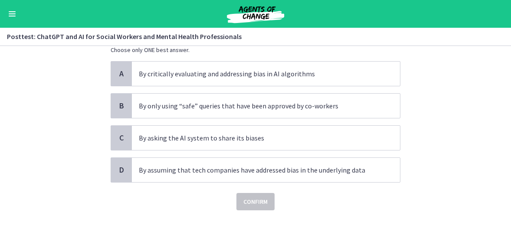
scroll to position [0, 0]
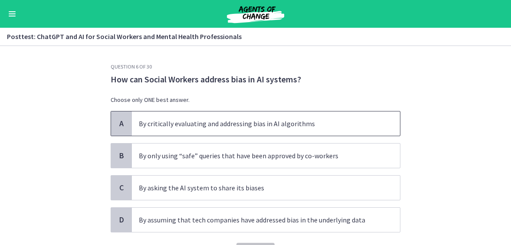
click at [191, 117] on span "By critically evaluating and addressing bias in AI algorithms" at bounding box center [266, 123] width 268 height 24
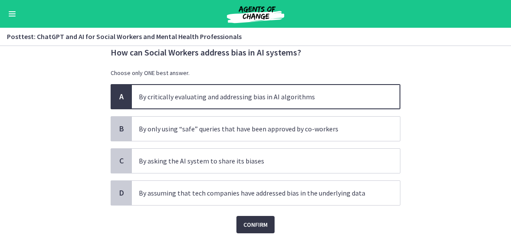
scroll to position [49, 0]
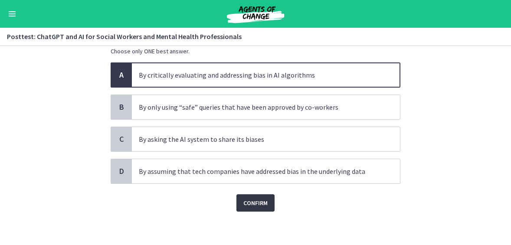
click at [254, 204] on span "Confirm" at bounding box center [255, 203] width 24 height 10
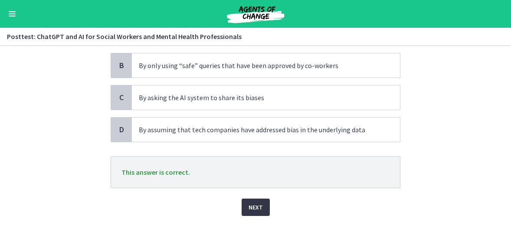
scroll to position [94, 0]
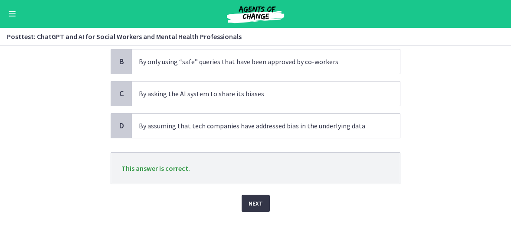
click at [255, 204] on span "Next" at bounding box center [255, 203] width 14 height 10
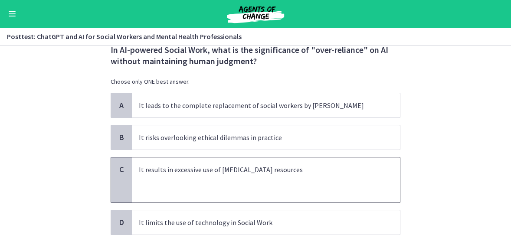
scroll to position [43, 0]
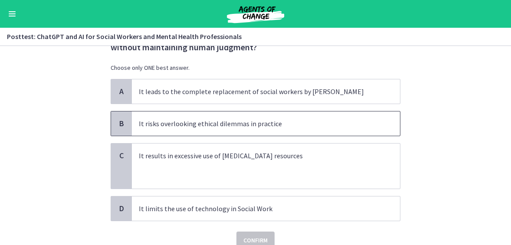
click at [173, 125] on p "It risks overlooking ethical dilemmas in practice" at bounding box center [257, 123] width 237 height 10
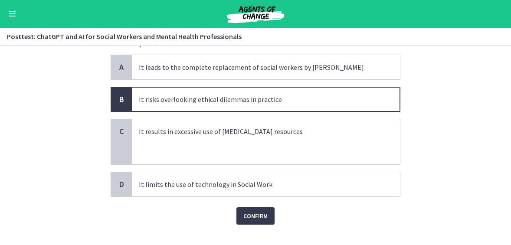
scroll to position [81, 0]
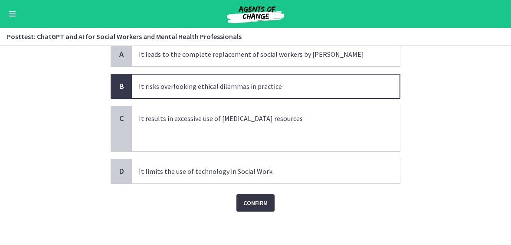
click at [252, 198] on span "Confirm" at bounding box center [255, 203] width 24 height 10
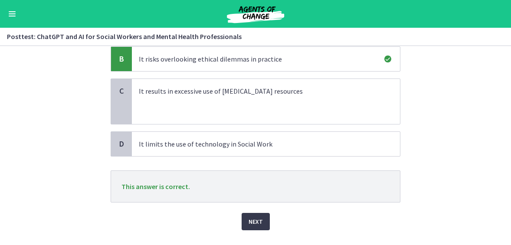
scroll to position [126, 0]
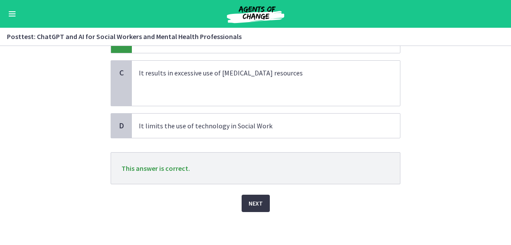
click at [255, 198] on span "Next" at bounding box center [255, 203] width 14 height 10
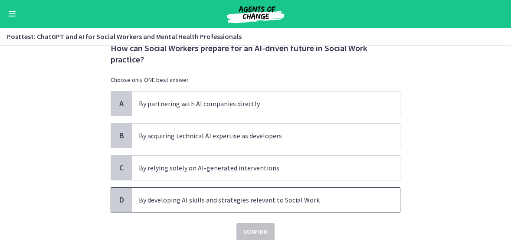
scroll to position [43, 0]
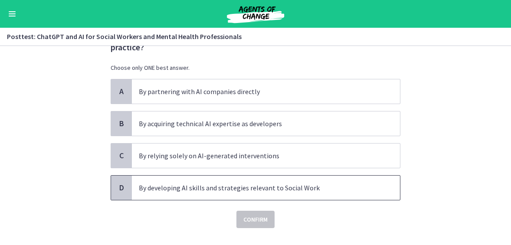
click at [173, 186] on p "By developing AI skills and strategies relevant to Social Work" at bounding box center [257, 188] width 237 height 10
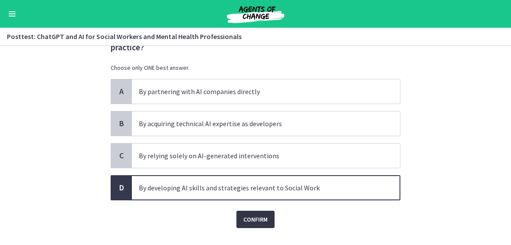
click at [249, 218] on span "Confirm" at bounding box center [255, 219] width 24 height 10
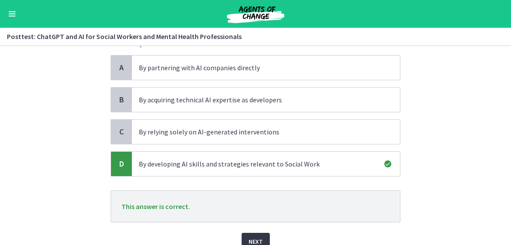
scroll to position [105, 0]
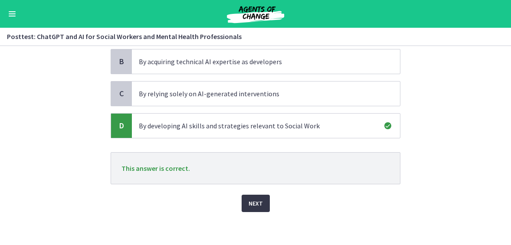
click at [254, 205] on span "Next" at bounding box center [255, 203] width 14 height 10
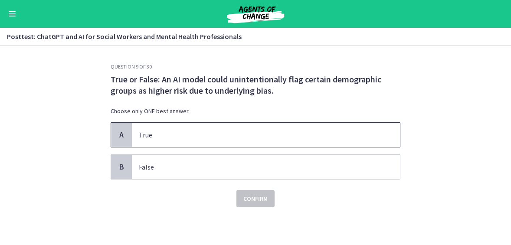
click at [158, 127] on span "True" at bounding box center [266, 135] width 268 height 24
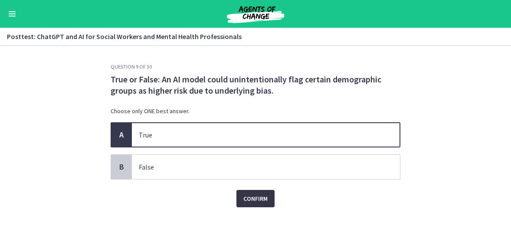
click at [262, 199] on span "Confirm" at bounding box center [255, 198] width 24 height 10
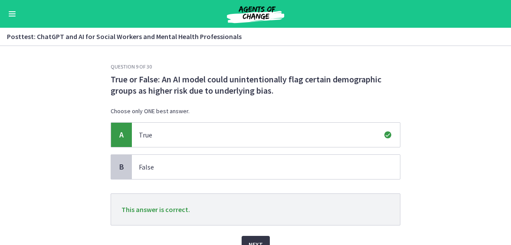
click at [255, 236] on button "Next" at bounding box center [256, 244] width 28 height 17
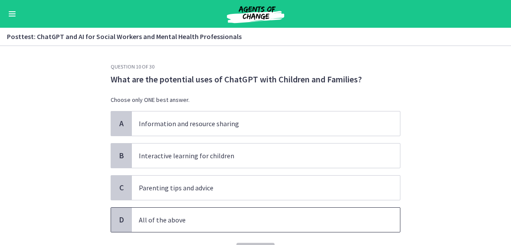
click at [163, 215] on p "All of the above" at bounding box center [257, 220] width 237 height 10
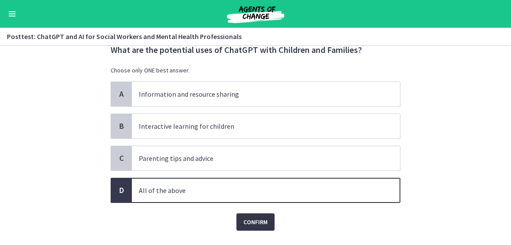
scroll to position [43, 0]
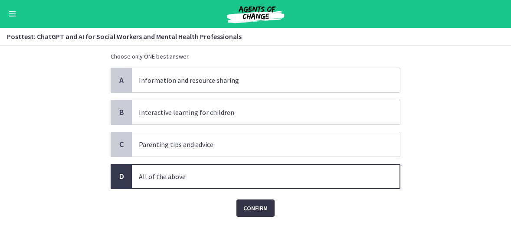
click at [244, 201] on button "Confirm" at bounding box center [255, 207] width 38 height 17
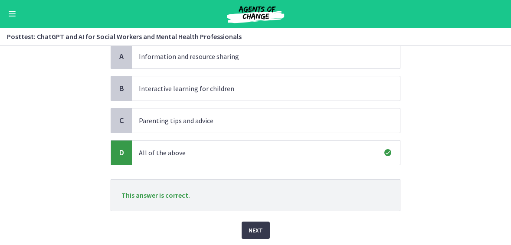
scroll to position [87, 0]
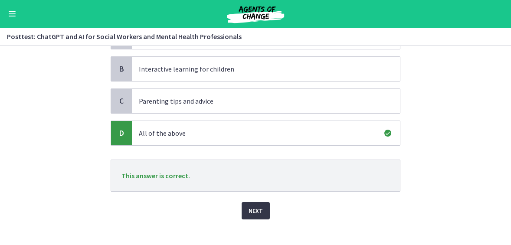
click at [255, 214] on span "Next" at bounding box center [255, 211] width 14 height 10
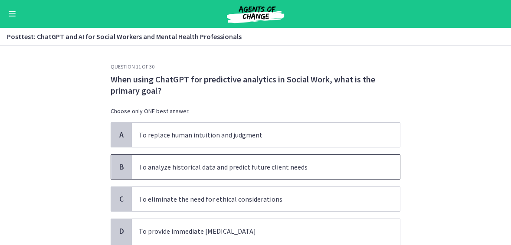
scroll to position [43, 0]
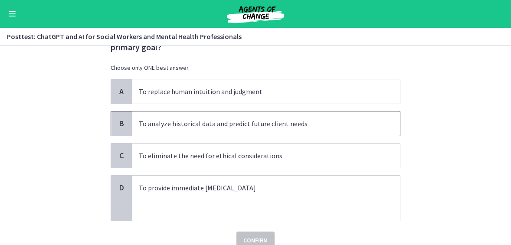
click at [259, 123] on p "To analyze historical data and predict future client needs" at bounding box center [257, 123] width 237 height 10
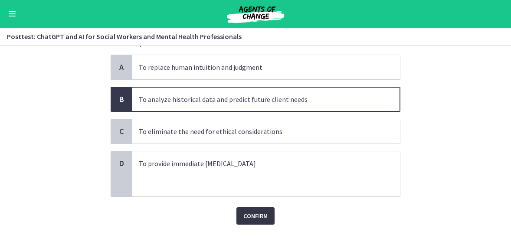
scroll to position [81, 0]
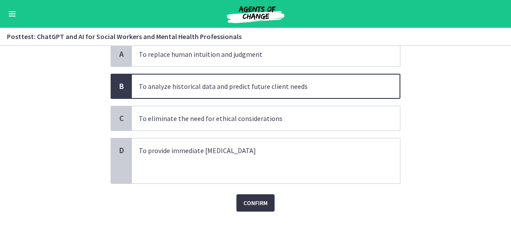
click at [257, 201] on span "Confirm" at bounding box center [255, 203] width 24 height 10
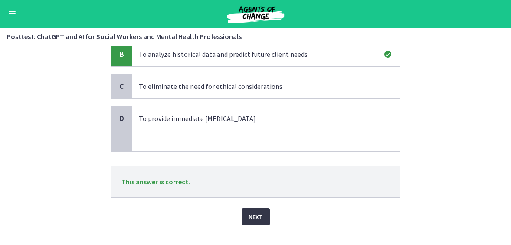
scroll to position [124, 0]
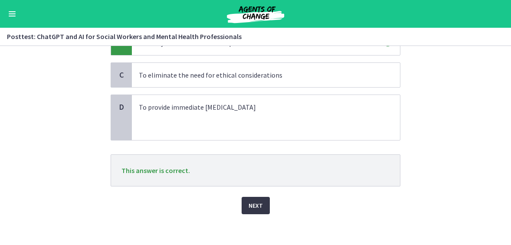
click at [254, 206] on span "Next" at bounding box center [255, 205] width 14 height 10
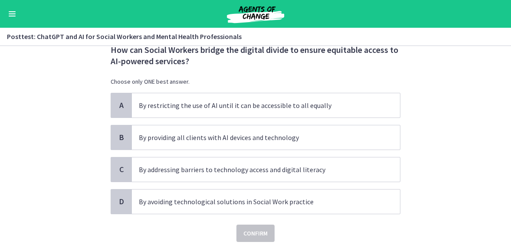
scroll to position [43, 0]
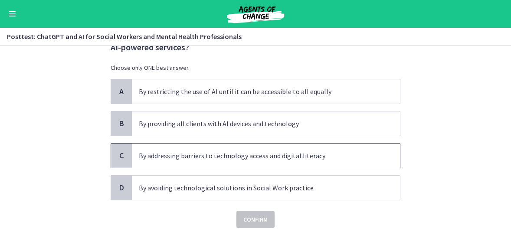
drag, startPoint x: 173, startPoint y: 156, endPoint x: 174, endPoint y: 161, distance: 5.1
click at [173, 156] on p "By addressing barriers to technology access and digital literacy" at bounding box center [257, 155] width 237 height 10
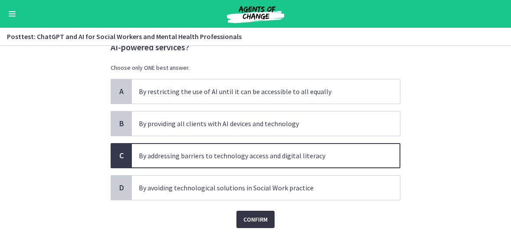
click at [253, 218] on span "Confirm" at bounding box center [255, 219] width 24 height 10
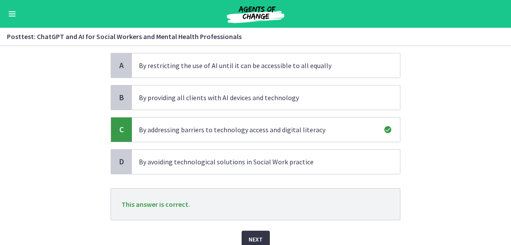
scroll to position [105, 0]
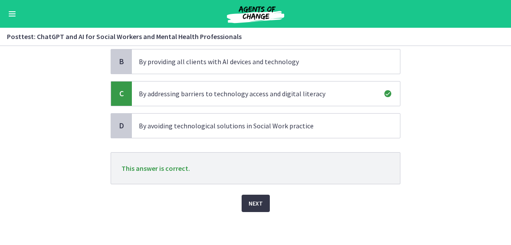
click at [246, 204] on button "Next" at bounding box center [256, 203] width 28 height 17
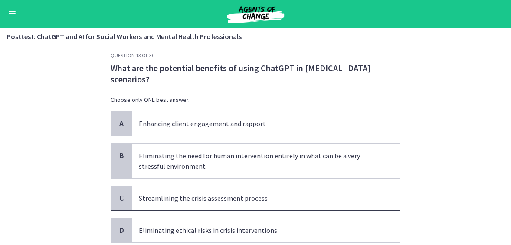
scroll to position [43, 0]
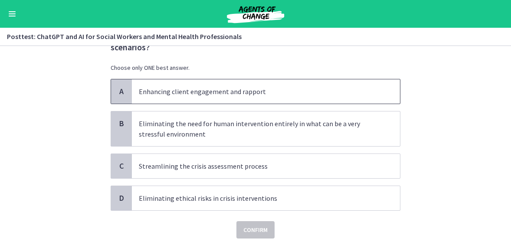
click at [212, 95] on p "Enhancing client engagement and rapport" at bounding box center [257, 91] width 237 height 10
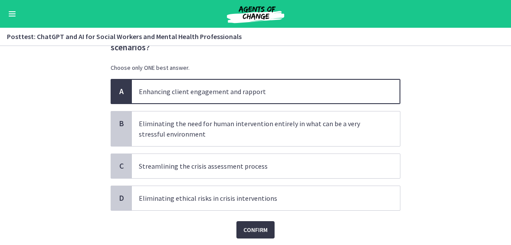
click at [258, 226] on span "Confirm" at bounding box center [255, 230] width 24 height 10
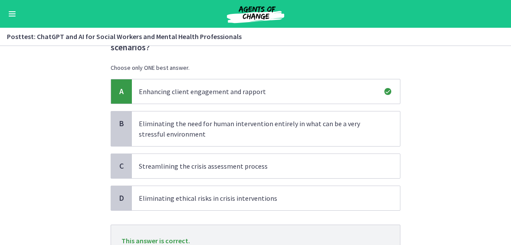
scroll to position [116, 0]
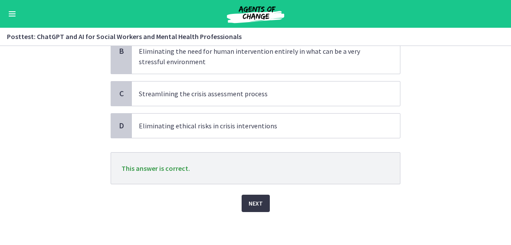
click at [256, 198] on span "Next" at bounding box center [255, 203] width 14 height 10
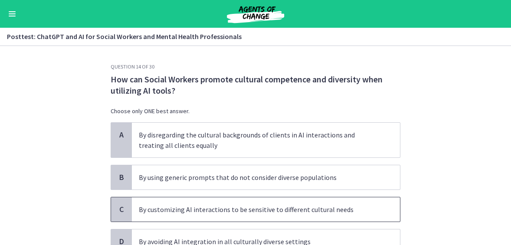
click at [188, 207] on p "By customizing AI interactions to be sensitive to different cultural needs" at bounding box center [257, 209] width 237 height 10
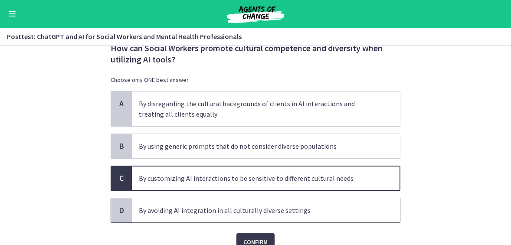
scroll to position [70, 0]
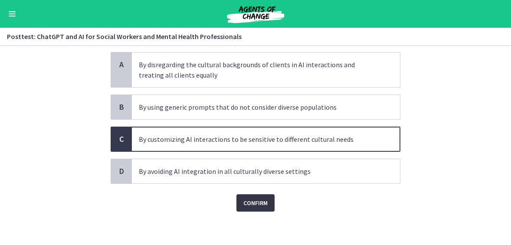
click at [243, 200] on span "Confirm" at bounding box center [255, 203] width 24 height 10
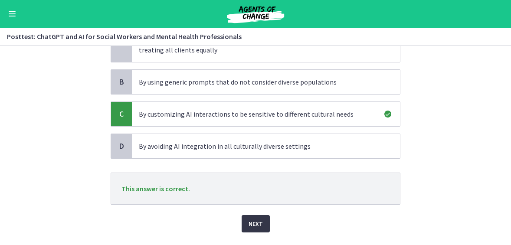
scroll to position [116, 0]
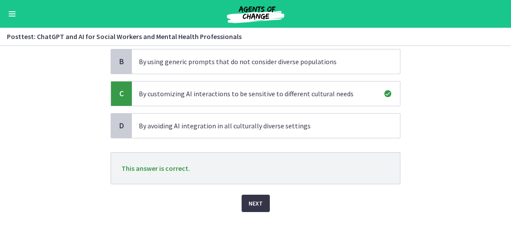
click at [258, 204] on span "Next" at bounding box center [255, 203] width 14 height 10
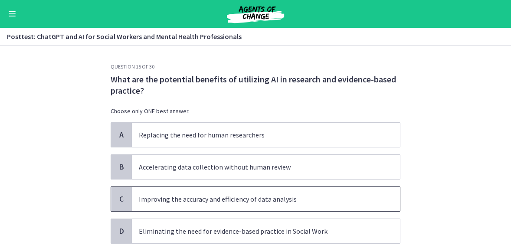
click at [170, 198] on p "Improving the accuracy and efficiency of data analysis" at bounding box center [257, 199] width 237 height 10
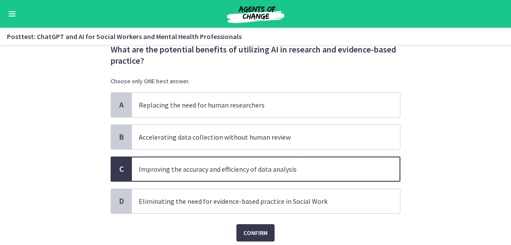
scroll to position [60, 0]
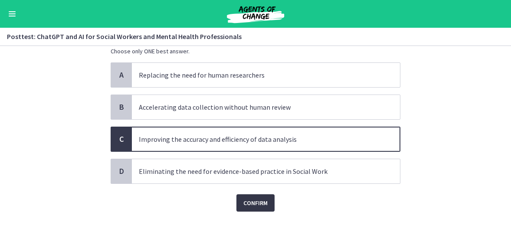
click at [245, 201] on span "Confirm" at bounding box center [255, 203] width 24 height 10
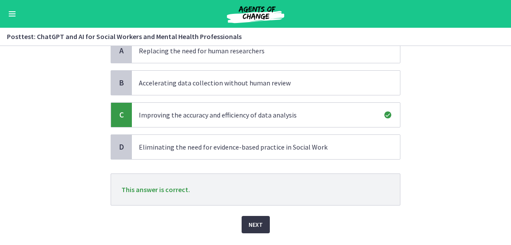
scroll to position [105, 0]
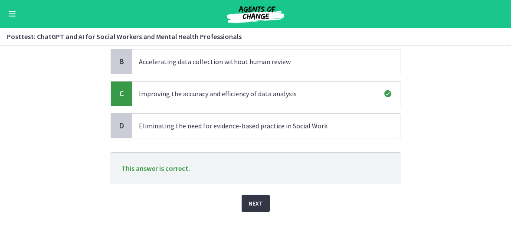
click at [248, 204] on span "Next" at bounding box center [255, 203] width 14 height 10
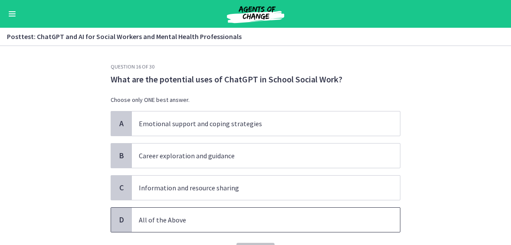
click at [185, 221] on p "All of the Above" at bounding box center [257, 220] width 237 height 10
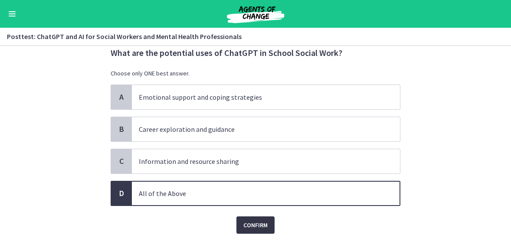
scroll to position [49, 0]
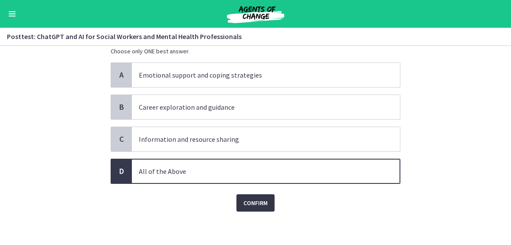
click at [244, 195] on button "Confirm" at bounding box center [255, 202] width 38 height 17
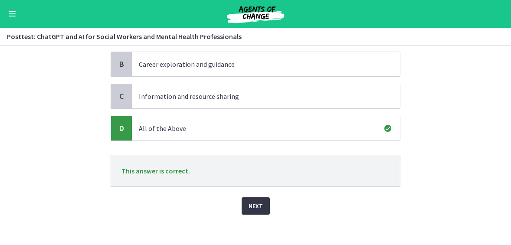
scroll to position [94, 0]
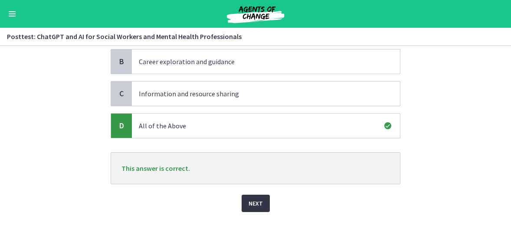
click at [252, 200] on span "Next" at bounding box center [255, 203] width 14 height 10
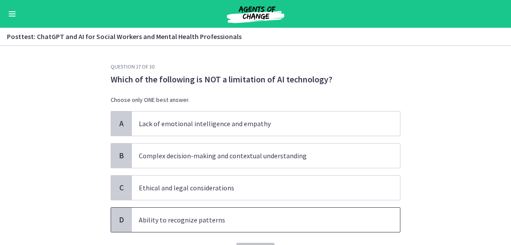
click at [192, 223] on p "Ability to recognize patterns" at bounding box center [257, 220] width 237 height 10
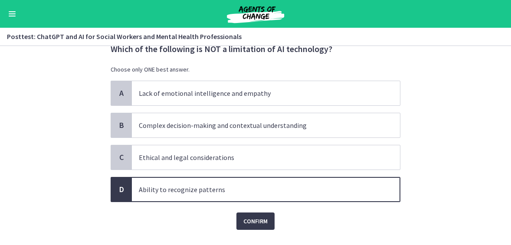
scroll to position [43, 0]
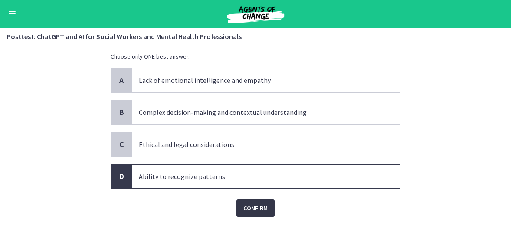
click at [240, 201] on button "Confirm" at bounding box center [255, 207] width 38 height 17
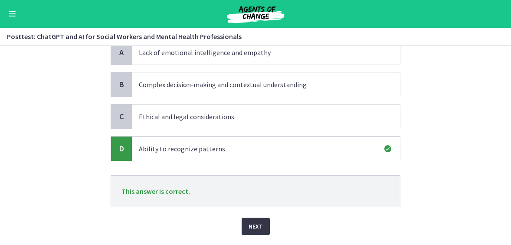
scroll to position [94, 0]
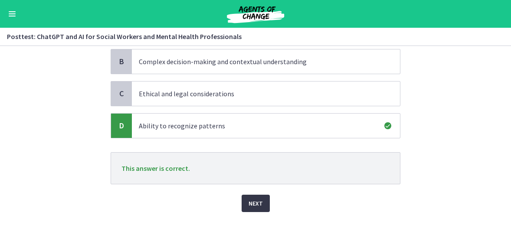
click at [248, 205] on span "Next" at bounding box center [255, 203] width 14 height 10
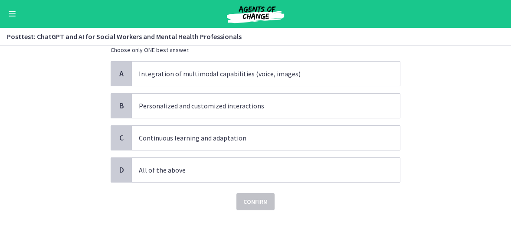
scroll to position [0, 0]
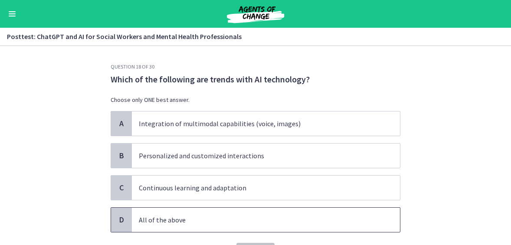
click at [217, 220] on p "All of the above" at bounding box center [257, 220] width 237 height 10
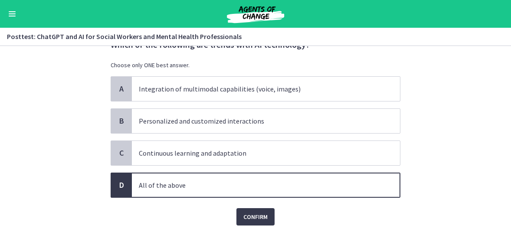
scroll to position [49, 0]
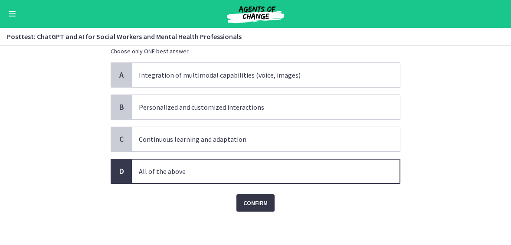
click at [251, 194] on button "Confirm" at bounding box center [255, 202] width 38 height 17
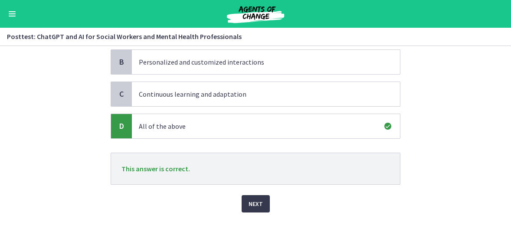
scroll to position [94, 0]
click at [253, 205] on span "Next" at bounding box center [255, 203] width 14 height 10
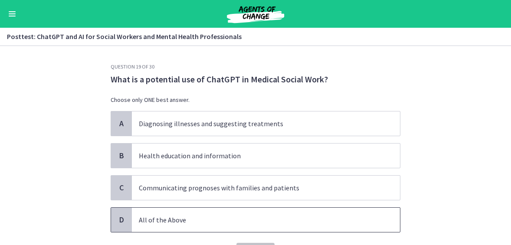
click at [167, 219] on p "All of the Above" at bounding box center [257, 220] width 237 height 10
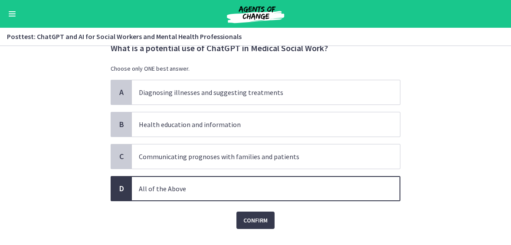
scroll to position [43, 0]
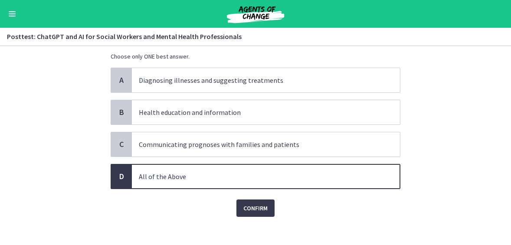
click at [220, 173] on p "All of the Above" at bounding box center [257, 176] width 237 height 10
click at [248, 206] on span "Confirm" at bounding box center [255, 208] width 24 height 10
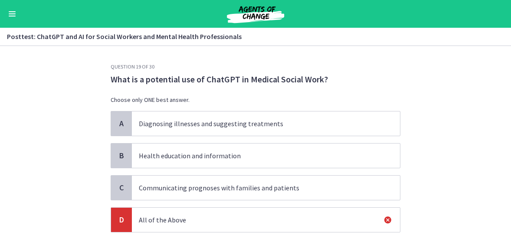
scroll to position [94, 0]
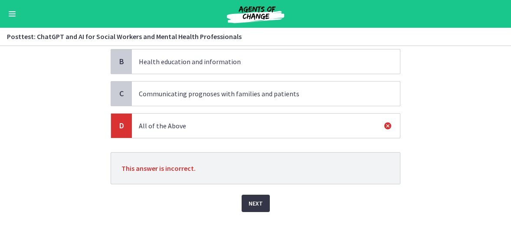
click at [255, 202] on span "Next" at bounding box center [255, 203] width 14 height 10
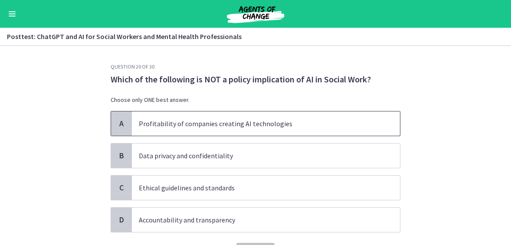
click at [290, 118] on p "Profitability of companies creating AI technologies" at bounding box center [257, 123] width 237 height 10
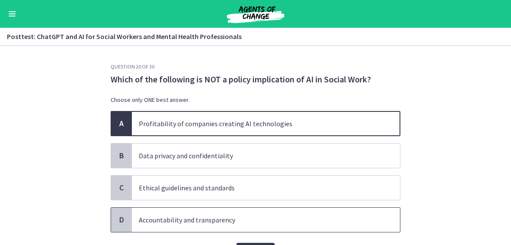
scroll to position [49, 0]
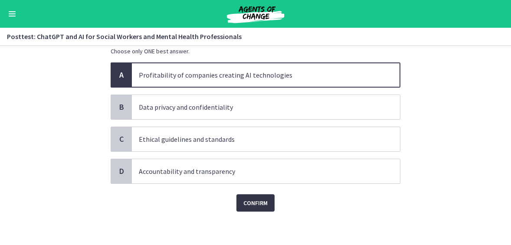
click at [258, 208] on button "Confirm" at bounding box center [255, 202] width 38 height 17
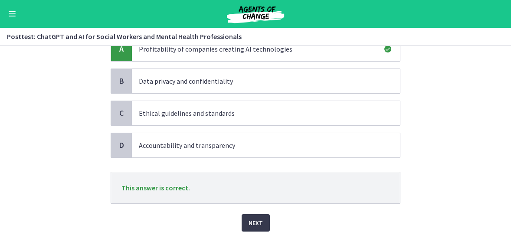
scroll to position [94, 0]
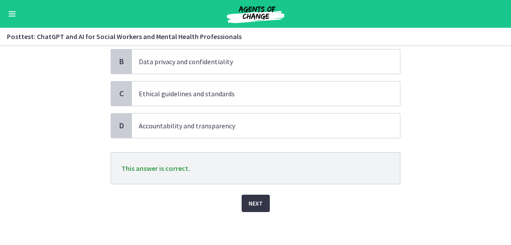
click at [258, 204] on span "Next" at bounding box center [255, 203] width 14 height 10
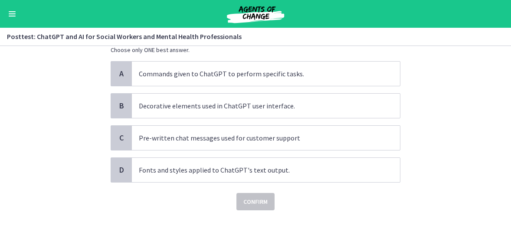
scroll to position [0, 0]
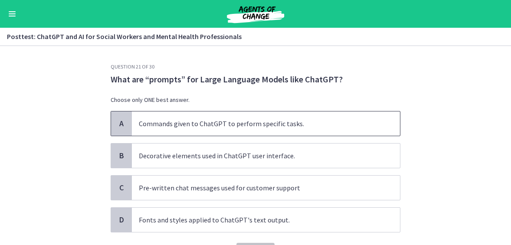
click at [184, 117] on span "Commands given to ChatGPT to perform specific tasks." at bounding box center [266, 123] width 268 height 24
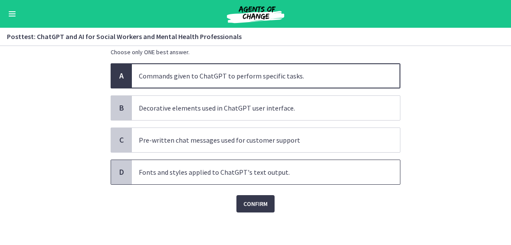
scroll to position [49, 0]
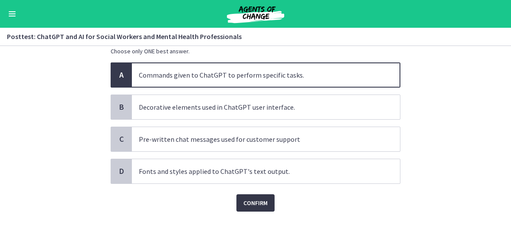
click at [256, 202] on span "Confirm" at bounding box center [255, 203] width 24 height 10
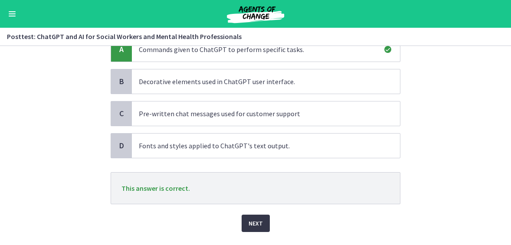
scroll to position [94, 0]
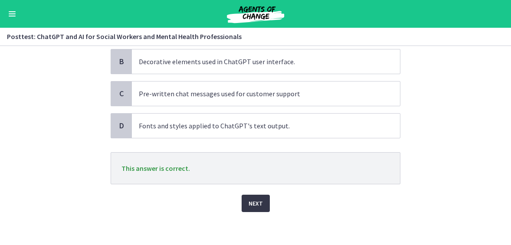
click at [254, 203] on span "Next" at bounding box center [255, 203] width 14 height 10
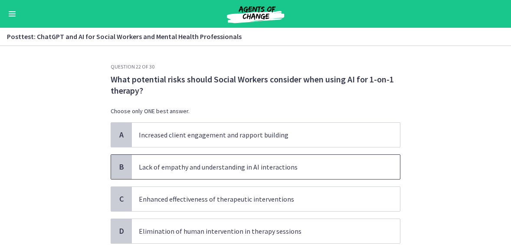
click at [178, 160] on span "Lack of empathy and understanding in AI interactions" at bounding box center [266, 167] width 268 height 24
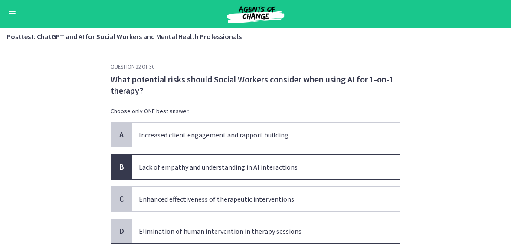
click at [167, 228] on p "Elimination of human intervention in therapy sessions" at bounding box center [257, 231] width 237 height 10
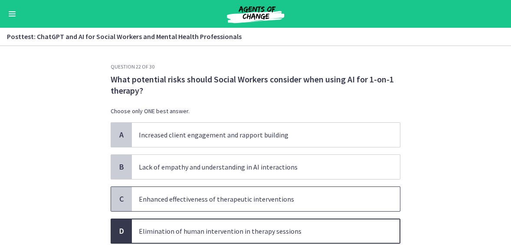
scroll to position [43, 0]
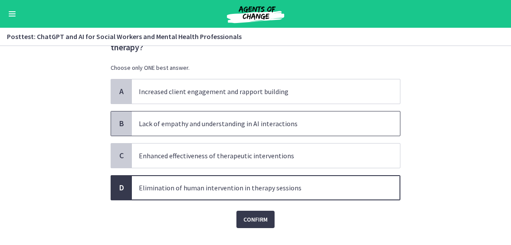
click at [173, 118] on p "Lack of empathy and understanding in AI interactions" at bounding box center [257, 123] width 237 height 10
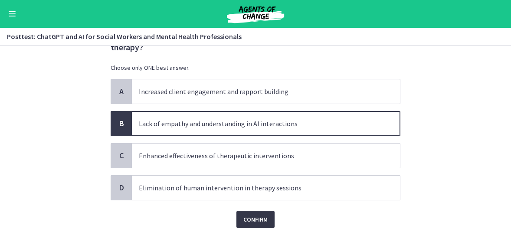
click at [252, 222] on span "Confirm" at bounding box center [255, 219] width 24 height 10
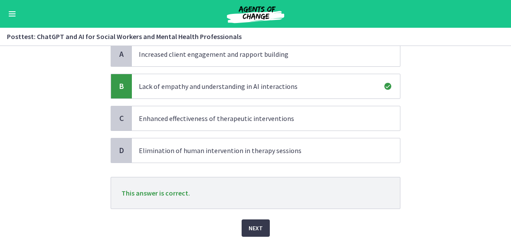
scroll to position [105, 0]
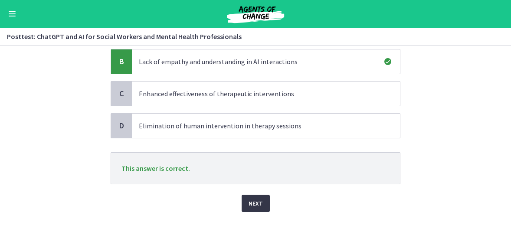
click at [253, 199] on span "Next" at bounding box center [255, 203] width 14 height 10
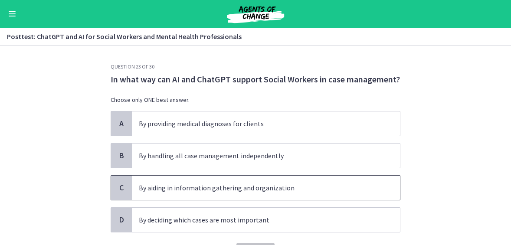
click at [156, 185] on p "By aiding in information gathering and organization" at bounding box center [257, 188] width 237 height 10
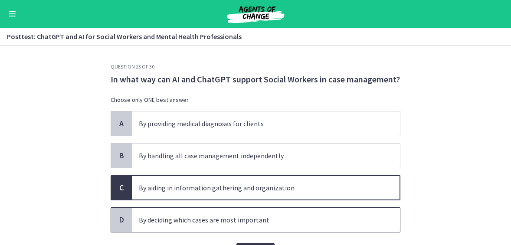
scroll to position [49, 0]
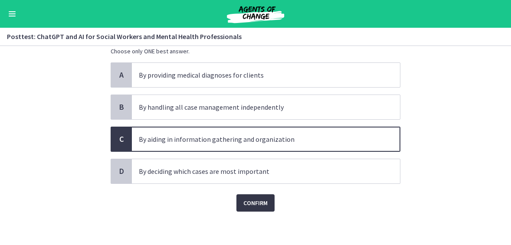
click at [248, 199] on span "Confirm" at bounding box center [255, 203] width 24 height 10
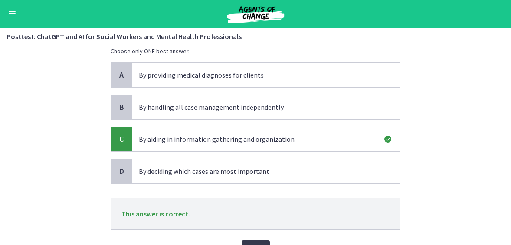
scroll to position [94, 0]
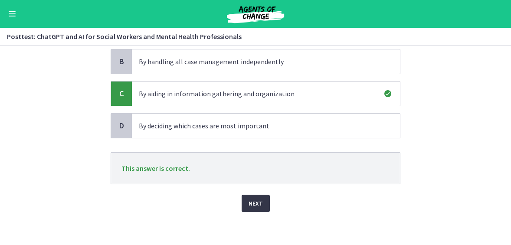
click at [250, 198] on span "Next" at bounding box center [255, 203] width 14 height 10
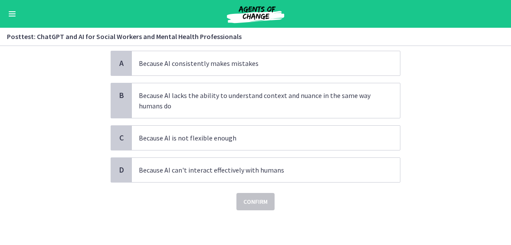
scroll to position [0, 0]
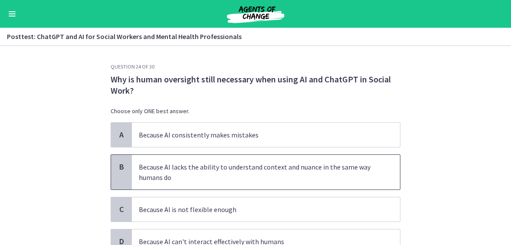
click at [202, 168] on p "Because AI lacks the ability to understand context and nuance in the same way h…" at bounding box center [257, 172] width 237 height 21
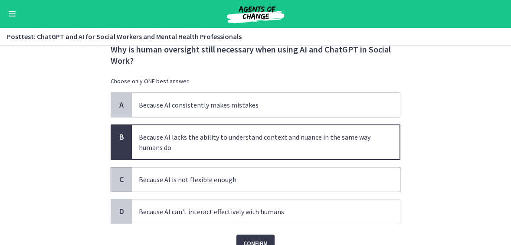
scroll to position [70, 0]
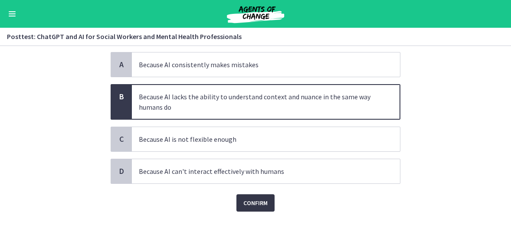
click at [258, 203] on span "Confirm" at bounding box center [255, 203] width 24 height 10
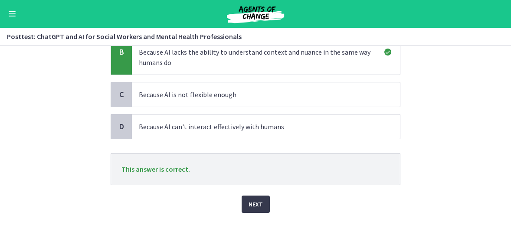
scroll to position [116, 0]
click at [253, 201] on span "Next" at bounding box center [255, 203] width 14 height 10
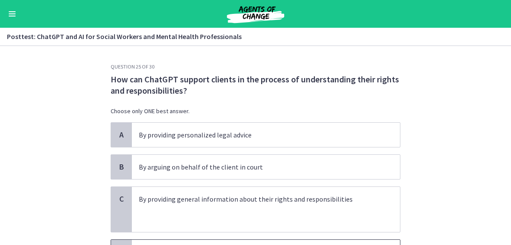
scroll to position [43, 0]
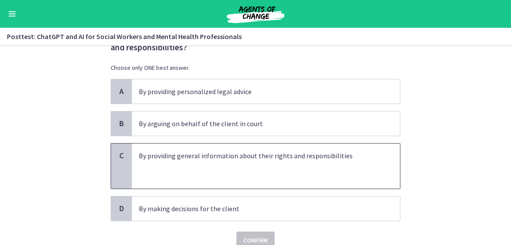
click at [188, 167] on p at bounding box center [257, 166] width 237 height 10
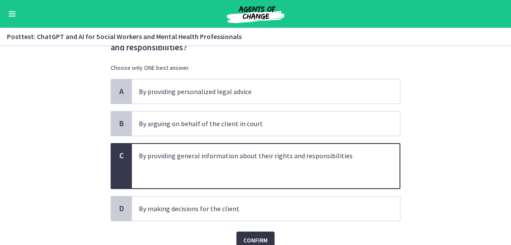
click at [244, 235] on span "Confirm" at bounding box center [255, 240] width 24 height 10
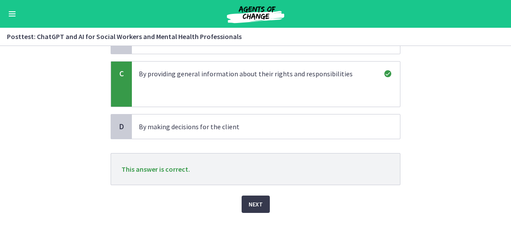
scroll to position [126, 0]
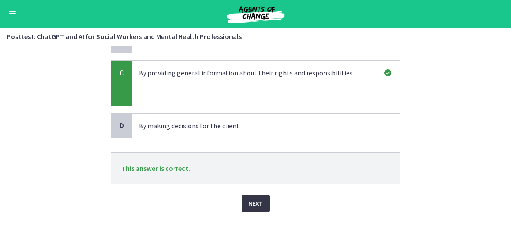
click at [253, 203] on span "Next" at bounding box center [255, 203] width 14 height 10
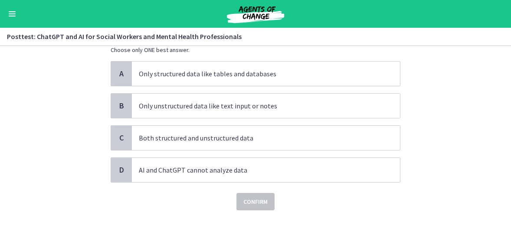
scroll to position [0, 0]
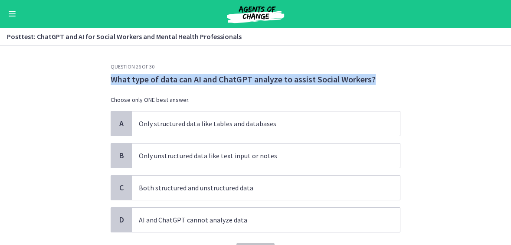
drag, startPoint x: 370, startPoint y: 78, endPoint x: 103, endPoint y: 80, distance: 266.7
click at [92, 82] on section "Question 26 of 30 What type of data can AI and ChatGPT analyze to assist Social…" at bounding box center [255, 145] width 511 height 199
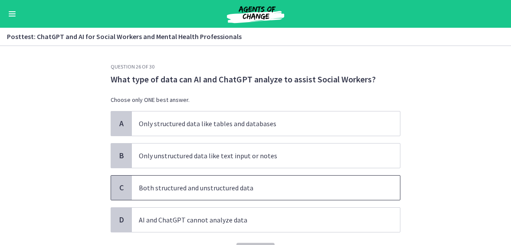
click at [193, 188] on p "Both structured and unstructured data" at bounding box center [257, 188] width 237 height 10
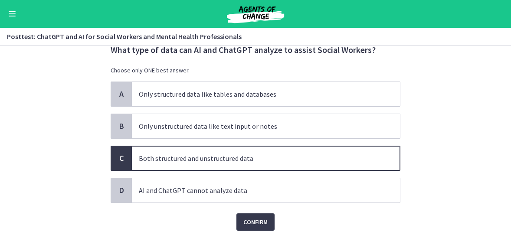
scroll to position [43, 0]
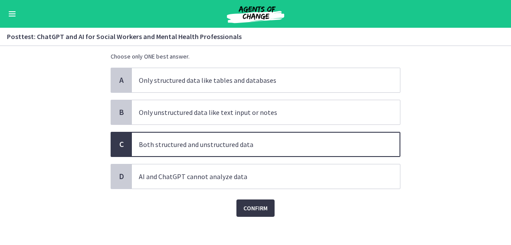
click at [253, 211] on span "Confirm" at bounding box center [255, 208] width 24 height 10
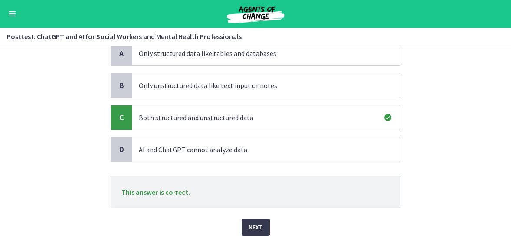
scroll to position [94, 0]
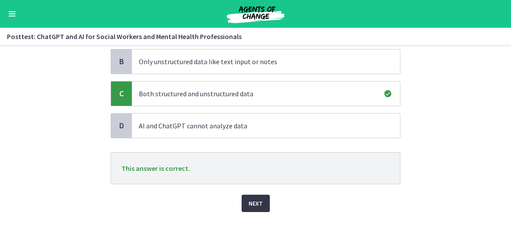
click at [250, 198] on span "Next" at bounding box center [255, 203] width 14 height 10
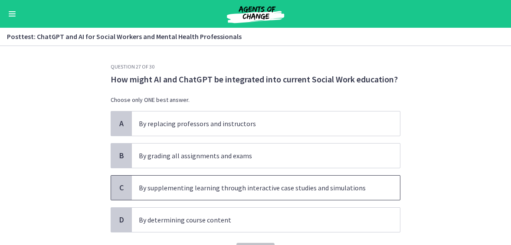
click at [205, 192] on p "By supplementing learning through interactive case studies and simulations" at bounding box center [257, 188] width 237 height 10
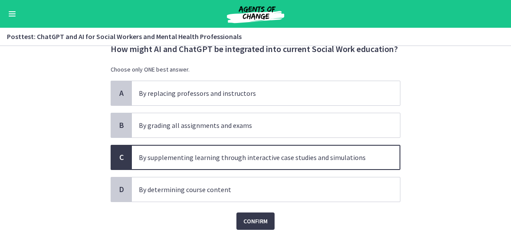
scroll to position [43, 0]
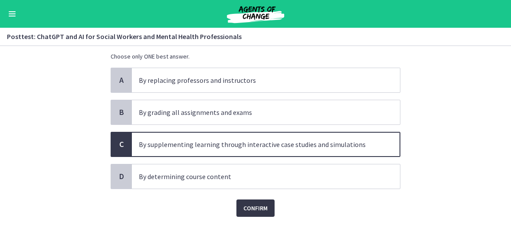
click at [247, 206] on span "Confirm" at bounding box center [255, 208] width 24 height 10
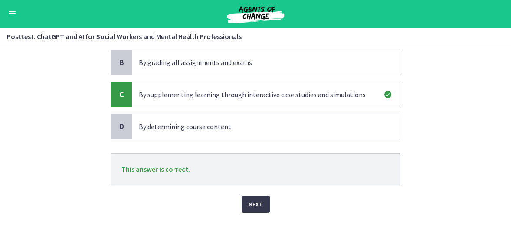
scroll to position [94, 0]
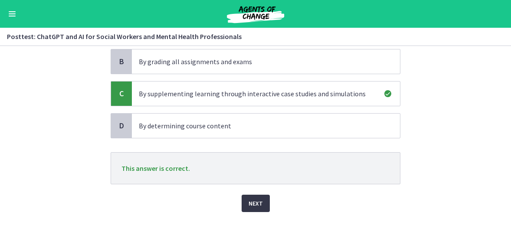
click at [254, 200] on span "Next" at bounding box center [255, 203] width 14 height 10
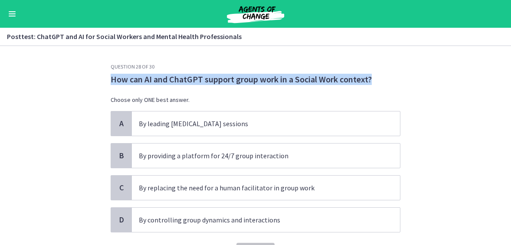
drag, startPoint x: 373, startPoint y: 73, endPoint x: 105, endPoint y: 77, distance: 268.0
click at [87, 78] on section "Question 28 of 30 How can AI and ChatGPT support group work in a Social Work co…" at bounding box center [255, 145] width 511 height 199
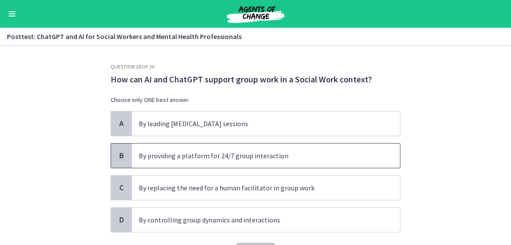
click at [228, 155] on p "By providing a platform for 24/7 group interaction" at bounding box center [257, 155] width 237 height 10
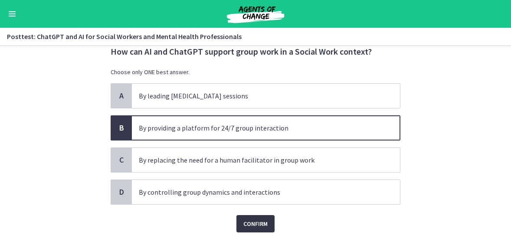
scroll to position [49, 0]
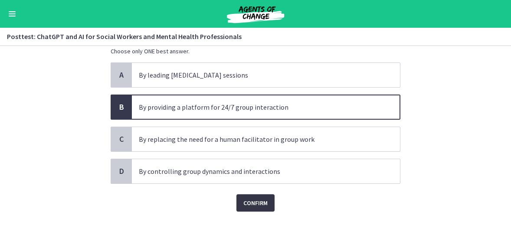
click at [253, 199] on span "Confirm" at bounding box center [255, 203] width 24 height 10
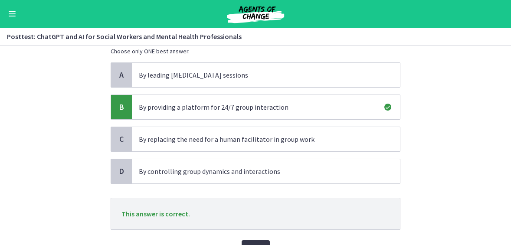
scroll to position [94, 0]
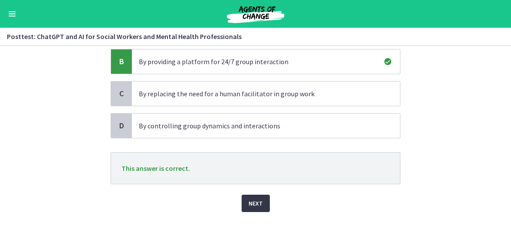
click at [255, 203] on span "Next" at bounding box center [255, 203] width 14 height 10
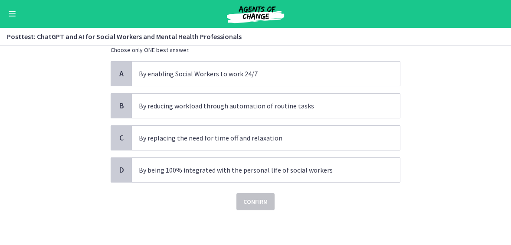
scroll to position [0, 0]
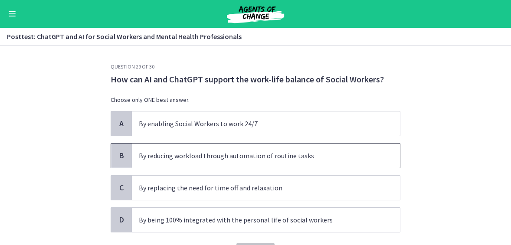
click at [183, 157] on p "By reducing workload through automation of routine tasks" at bounding box center [257, 155] width 237 height 10
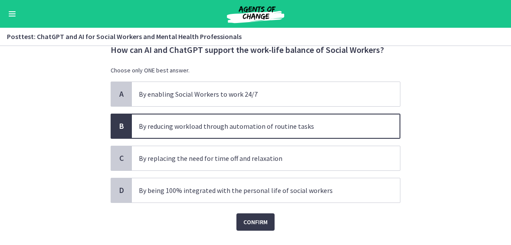
scroll to position [43, 0]
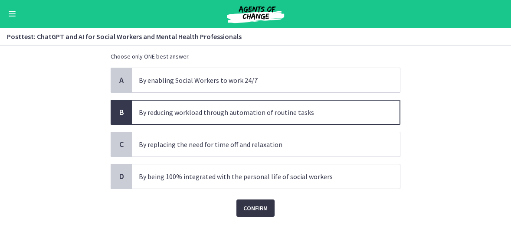
click at [251, 208] on span "Confirm" at bounding box center [255, 208] width 24 height 10
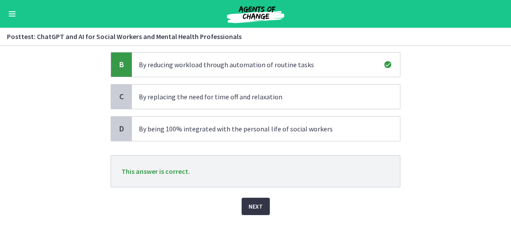
scroll to position [94, 0]
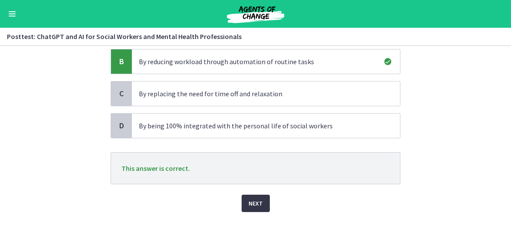
click at [251, 208] on button "Next" at bounding box center [256, 203] width 28 height 17
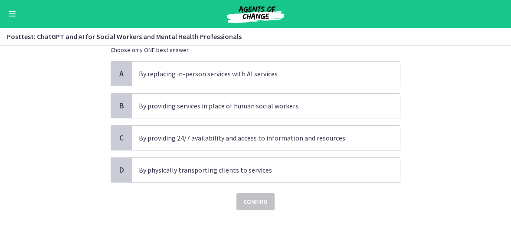
scroll to position [0, 0]
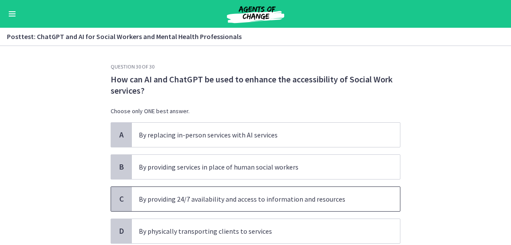
click at [157, 197] on p "By providing 24/7 availability and access to information and resources" at bounding box center [257, 199] width 237 height 10
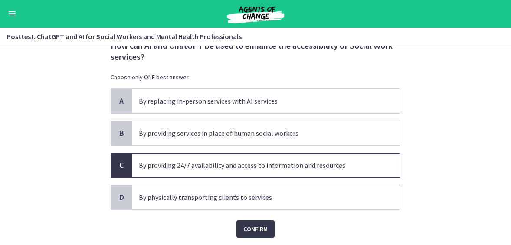
scroll to position [60, 0]
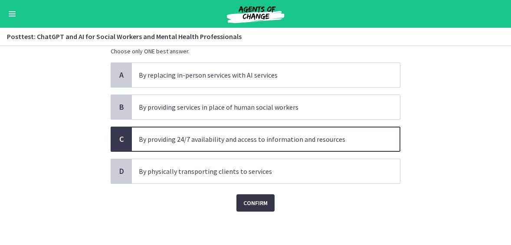
click at [263, 201] on span "Confirm" at bounding box center [255, 203] width 24 height 10
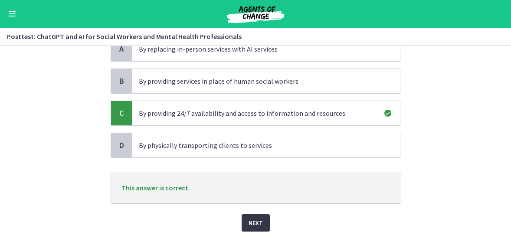
scroll to position [105, 0]
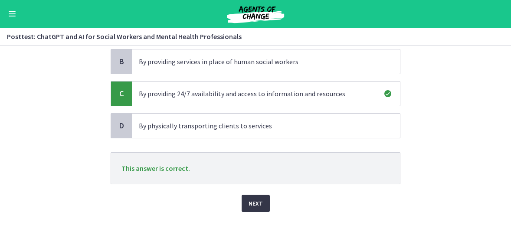
click at [254, 204] on span "Next" at bounding box center [255, 203] width 14 height 10
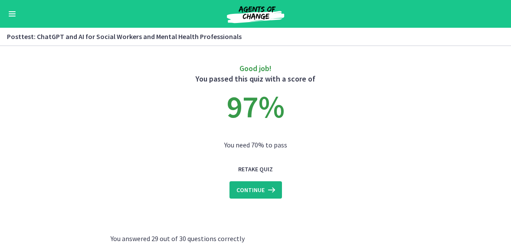
click at [255, 188] on span "Continue" at bounding box center [250, 190] width 28 height 10
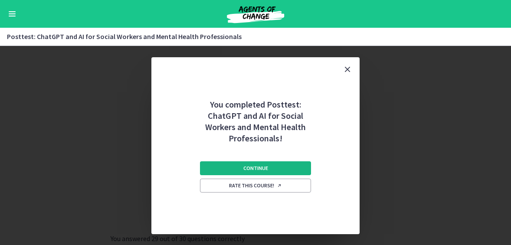
click at [268, 166] on button "Continue" at bounding box center [255, 168] width 111 height 14
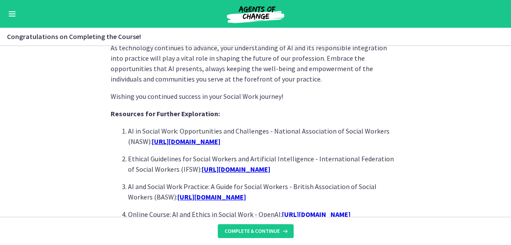
scroll to position [710, 0]
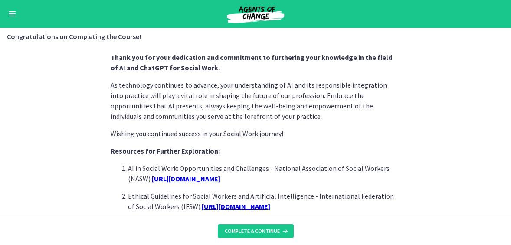
drag, startPoint x: 370, startPoint y: 171, endPoint x: 102, endPoint y: 132, distance: 270.8
click at [102, 132] on section "Congratulations on completing this course on AI and ChatGPT for Social Workers!…" at bounding box center [255, 131] width 511 height 171
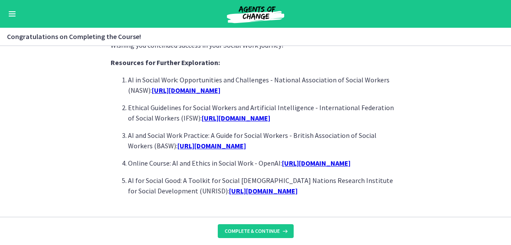
scroll to position [840, 0]
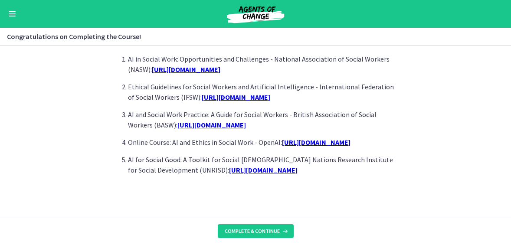
drag, startPoint x: 375, startPoint y: 214, endPoint x: 366, endPoint y: 209, distance: 9.3
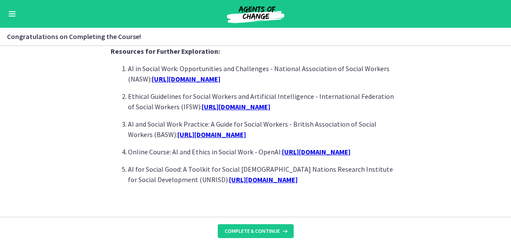
scroll to position [797, 0]
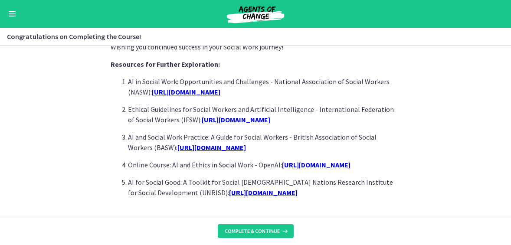
click at [363, 198] on p "AI for Social Good: A Toolkit for Social Workers - United Nations Research Inst…" at bounding box center [264, 187] width 272 height 21
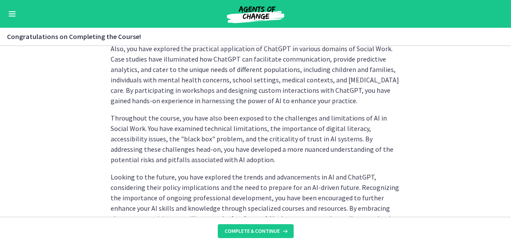
scroll to position [450, 0]
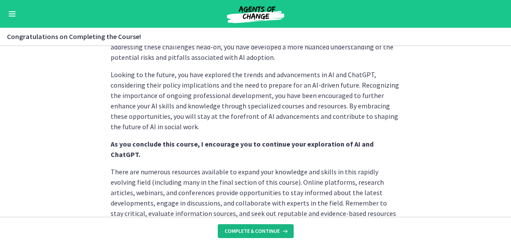
click at [251, 235] on span "Complete & continue" at bounding box center [252, 231] width 55 height 7
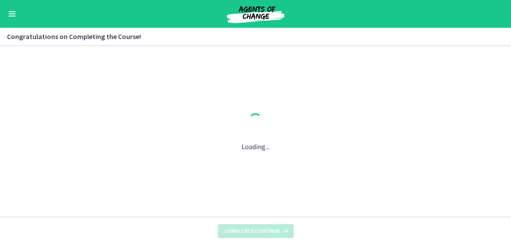
scroll to position [0, 0]
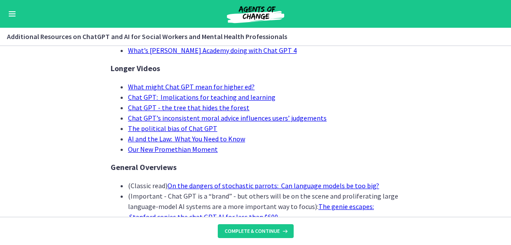
scroll to position [173, 0]
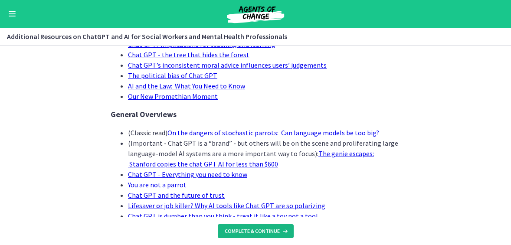
click at [275, 231] on span "Complete & continue" at bounding box center [252, 231] width 55 height 7
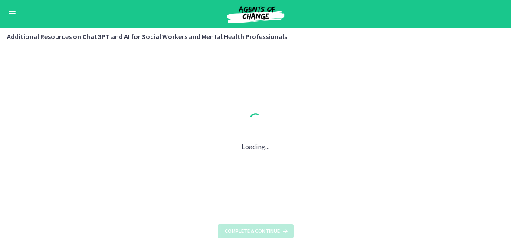
scroll to position [0, 0]
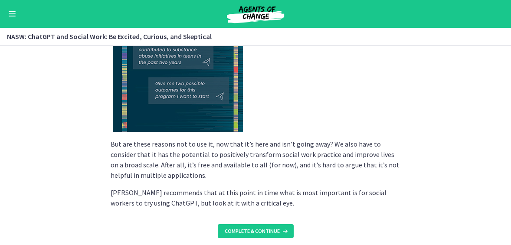
scroll to position [1561, 0]
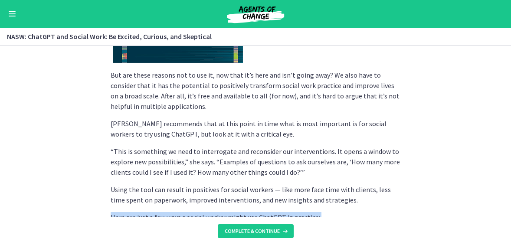
drag, startPoint x: 108, startPoint y: 138, endPoint x: 222, endPoint y: 156, distance: 115.9
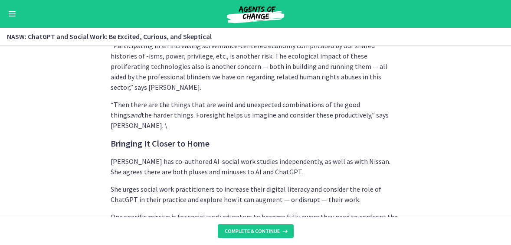
scroll to position [2298, 0]
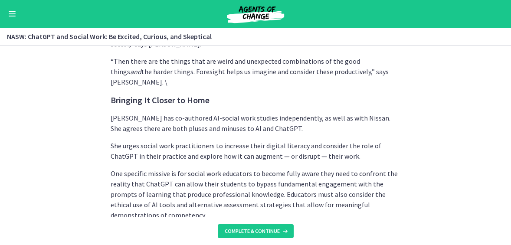
click at [492, 98] on section "By Maren Dale It’s free. It’s fast. It’s exciting. It’s also unsettling for mos…" at bounding box center [255, 131] width 511 height 171
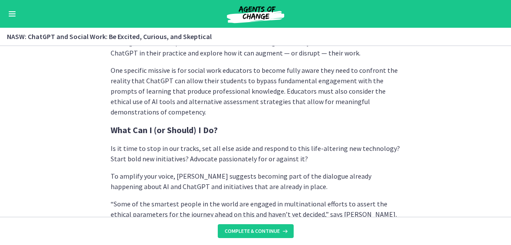
scroll to position [2410, 0]
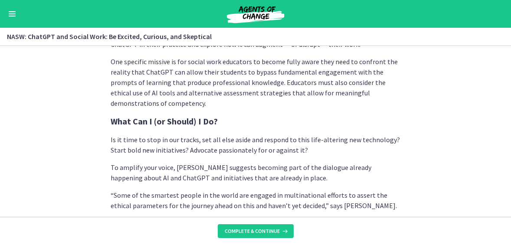
drag, startPoint x: 106, startPoint y: 149, endPoint x: 323, endPoint y: 150, distance: 216.8
click at [395, 172] on section "By Maren Dale It’s free. It’s fast. It’s exciting. It’s also unsettling for mos…" at bounding box center [255, 131] width 511 height 171
drag, startPoint x: 498, startPoint y: 151, endPoint x: 493, endPoint y: 148, distance: 5.9
click at [498, 151] on section "By Maren Dale It’s free. It’s fast. It’s exciting. It’s also unsettling for mos…" at bounding box center [255, 131] width 511 height 171
click at [258, 229] on span "Complete & continue" at bounding box center [252, 231] width 55 height 7
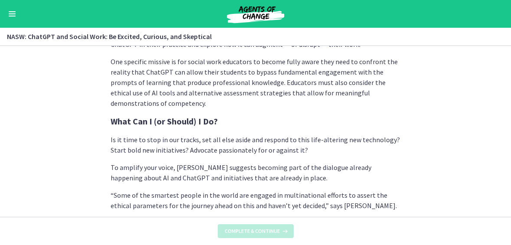
scroll to position [0, 0]
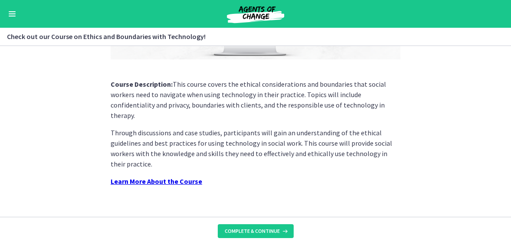
scroll to position [202, 0]
click at [266, 231] on span "Complete & continue" at bounding box center [252, 231] width 55 height 7
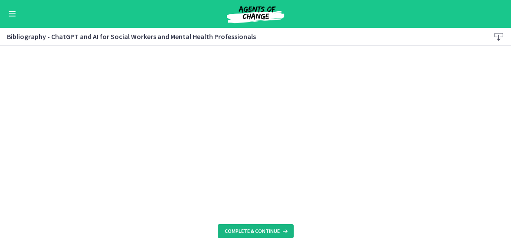
click at [275, 230] on span "Complete & continue" at bounding box center [252, 231] width 55 height 7
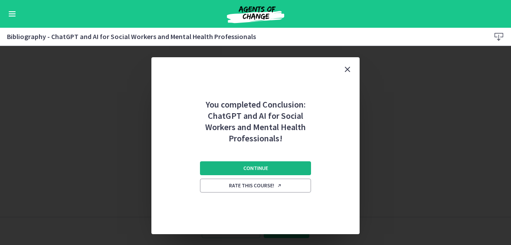
click at [264, 165] on span "Continue" at bounding box center [255, 168] width 25 height 7
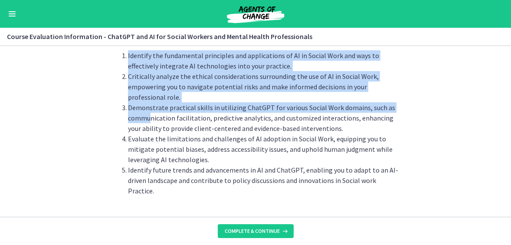
scroll to position [75, 0]
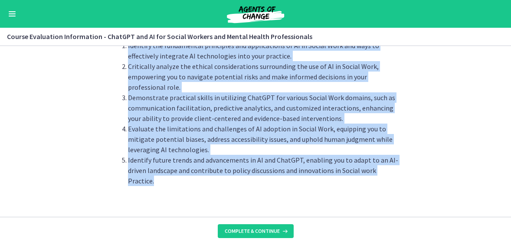
drag, startPoint x: 108, startPoint y: 101, endPoint x: 507, endPoint y: 214, distance: 415.4
click at [507, 214] on section "Please share your feedback on the ChatGPT and AI for Social Workers and Mental …" at bounding box center [255, 131] width 511 height 171
click at [251, 234] on span "Complete & continue" at bounding box center [252, 231] width 55 height 7
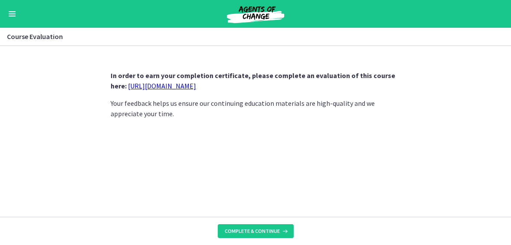
click at [163, 82] on link "https://forms.gle/jm1zbfhChZ2exBv78" at bounding box center [162, 86] width 68 height 9
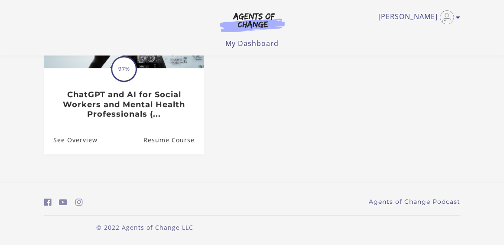
scroll to position [152, 0]
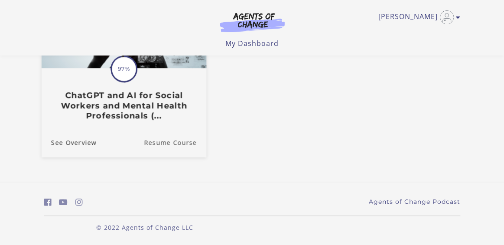
click at [162, 140] on link "Resume Course" at bounding box center [175, 141] width 62 height 29
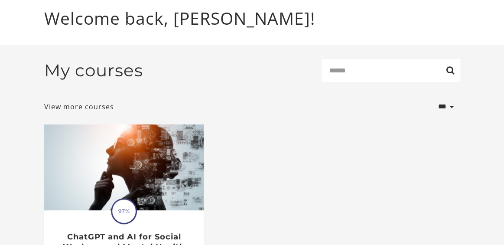
scroll to position [152, 0]
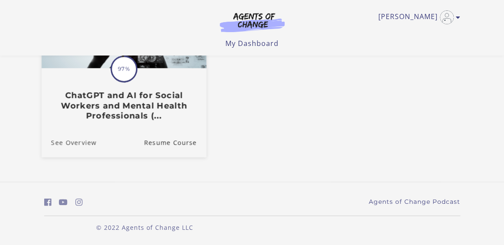
click at [66, 139] on link "See Overview" at bounding box center [68, 141] width 55 height 29
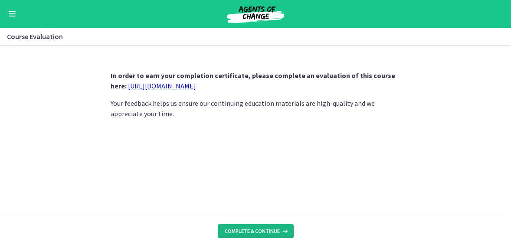
click at [258, 231] on span "Complete & continue" at bounding box center [252, 231] width 55 height 7
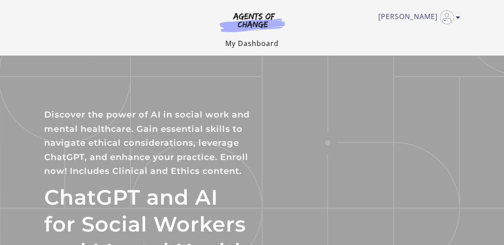
click at [261, 44] on link "My Dashboard" at bounding box center [251, 44] width 53 height 10
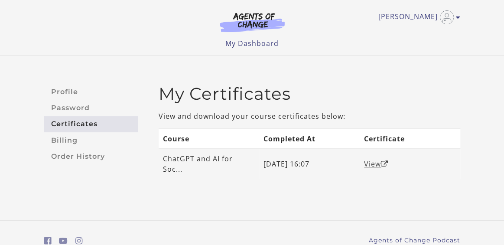
click at [367, 163] on link "View" at bounding box center [376, 164] width 24 height 10
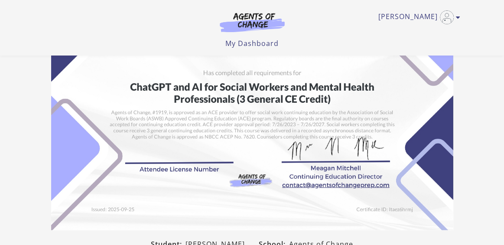
scroll to position [240, 0]
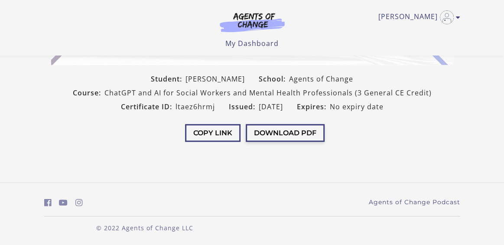
click at [292, 134] on button "Download PDF" at bounding box center [285, 133] width 79 height 18
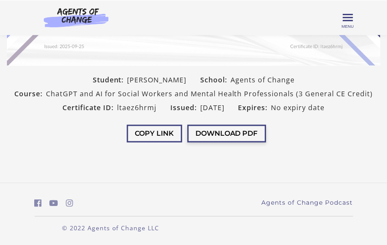
scroll to position [219, 0]
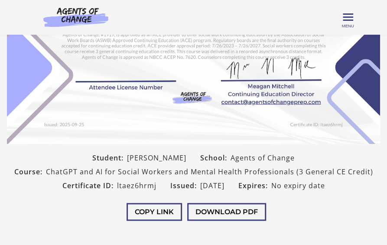
scroll to position [133, 0]
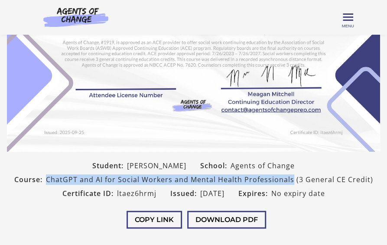
drag, startPoint x: 293, startPoint y: 180, endPoint x: 49, endPoint y: 180, distance: 243.3
click at [49, 180] on span "ChatGPT and AI for Social Workers and Mental Health Professionals (3 General CE…" at bounding box center [209, 179] width 327 height 10
copy span "ChatGPT and AI for Social Workers and Mental Health Professionals"
click at [128, 49] on img at bounding box center [193, 20] width 373 height 264
click at [152, 219] on button "Copy Link" at bounding box center [155, 220] width 56 height 18
